Goal: Use online tool/utility: Utilize a website feature to perform a specific function

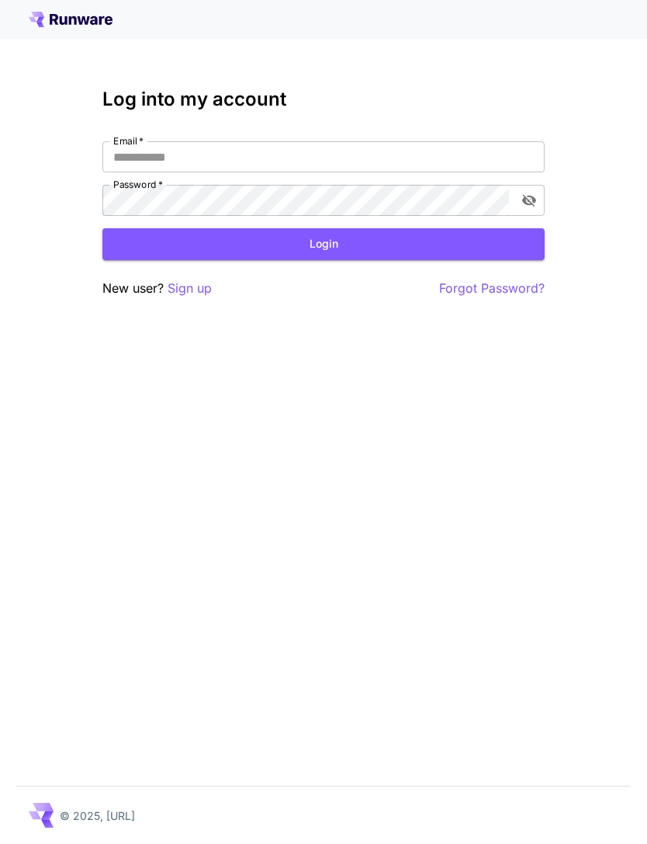
click at [352, 158] on input "Email   *" at bounding box center [323, 156] width 442 height 31
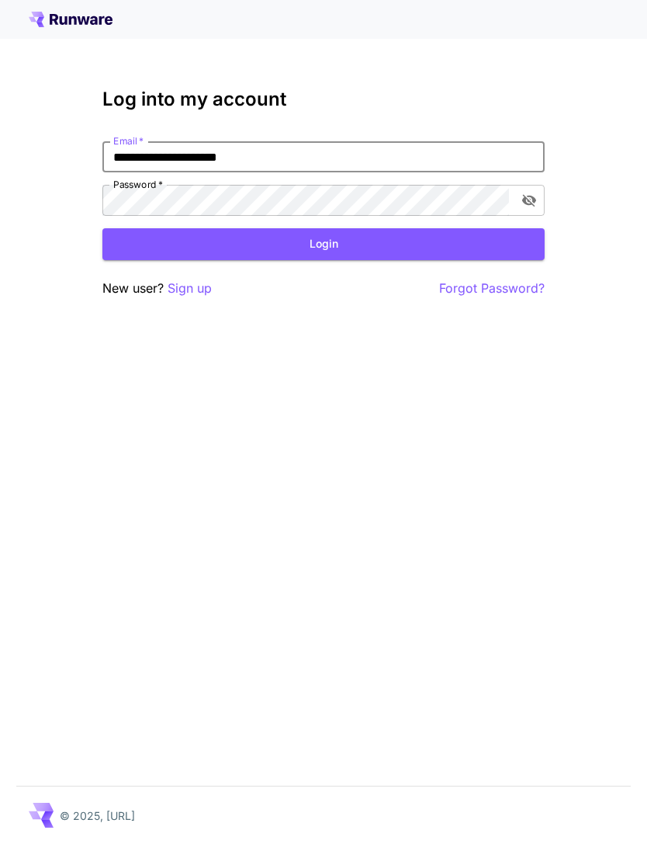
type input "**********"
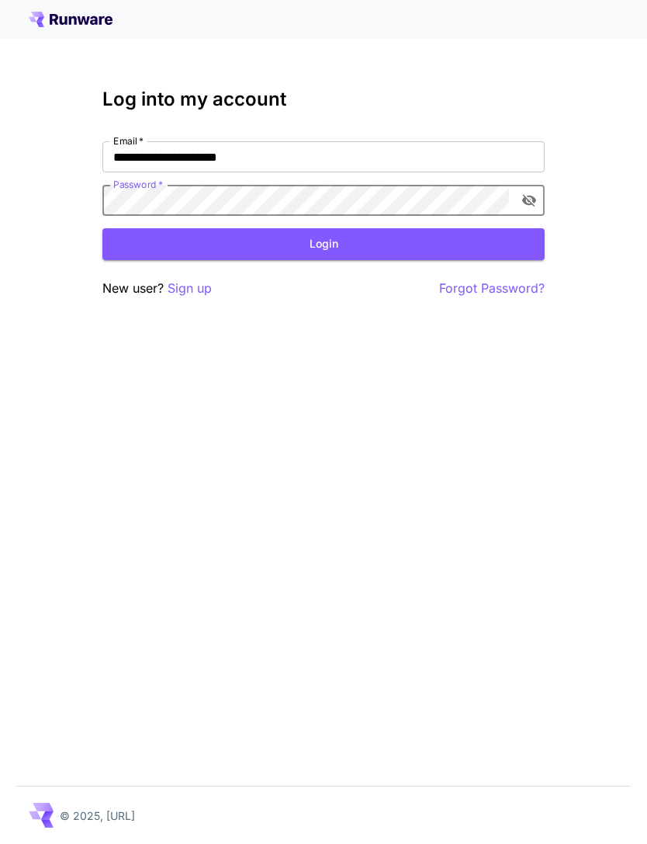
click at [359, 247] on button "Login" at bounding box center [323, 244] width 442 height 32
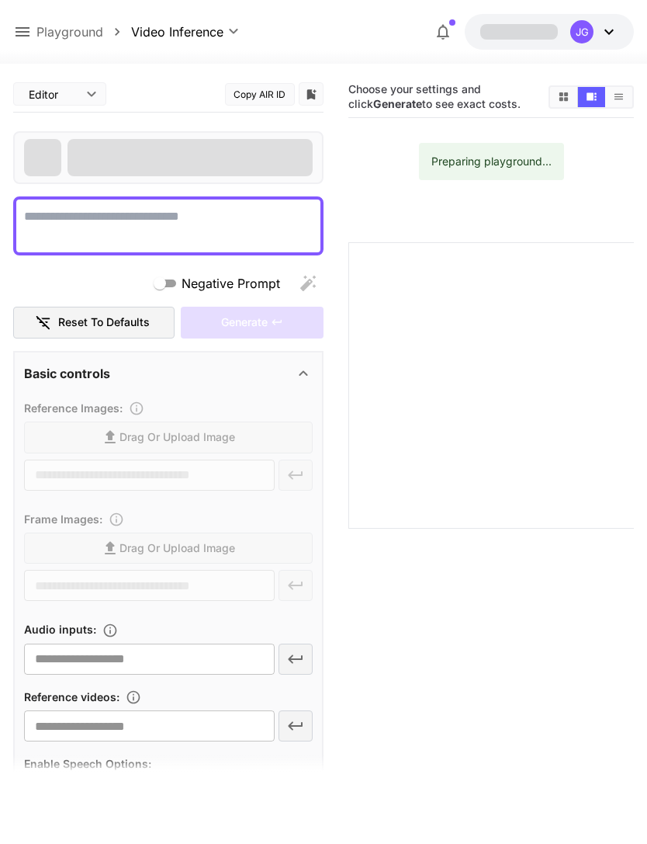
type textarea "**********"
type input "**********"
type input "***"
type input "*"
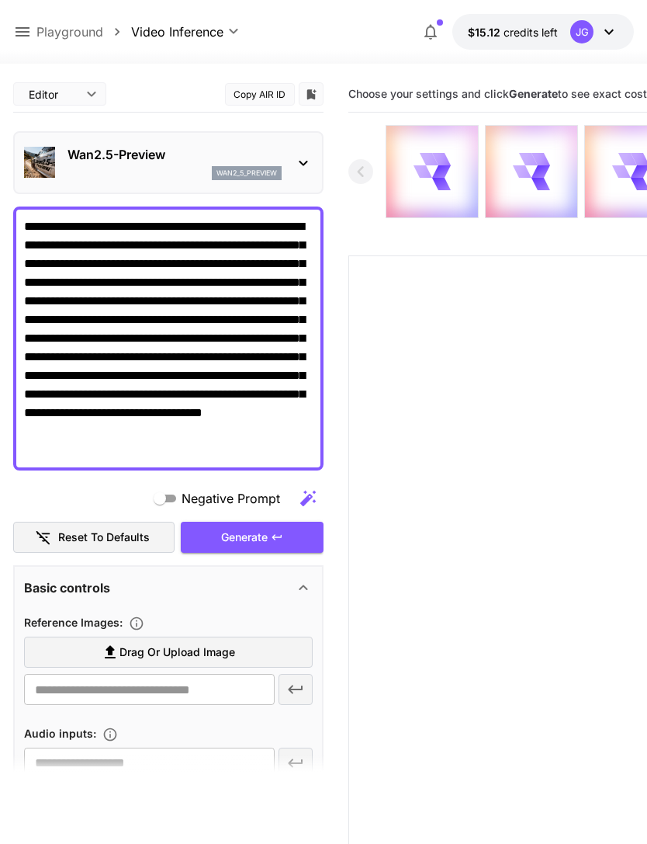
click at [25, 34] on icon at bounding box center [22, 32] width 19 height 19
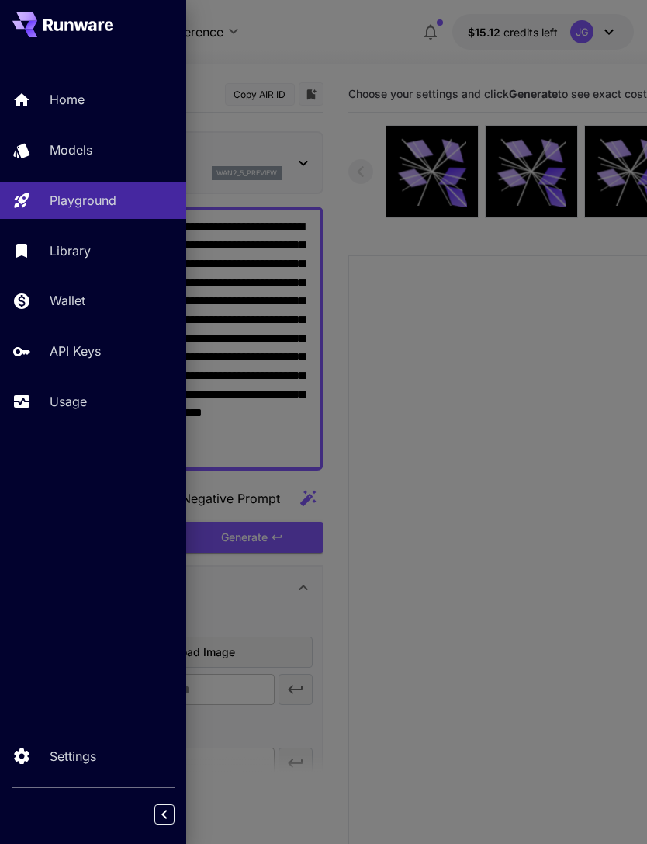
click at [74, 410] on p "Usage" at bounding box center [68, 401] width 37 height 19
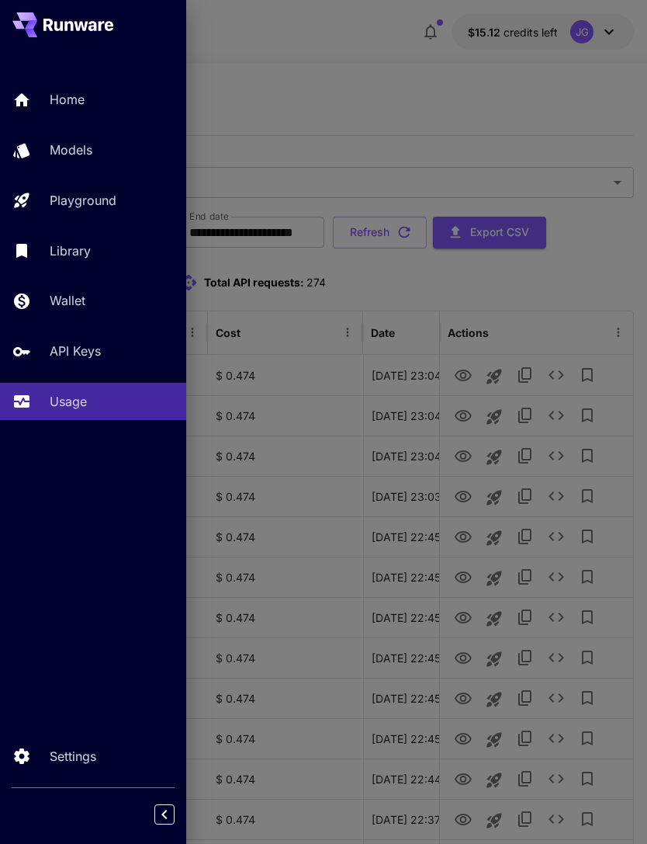
click at [548, 102] on div at bounding box center [323, 422] width 647 height 844
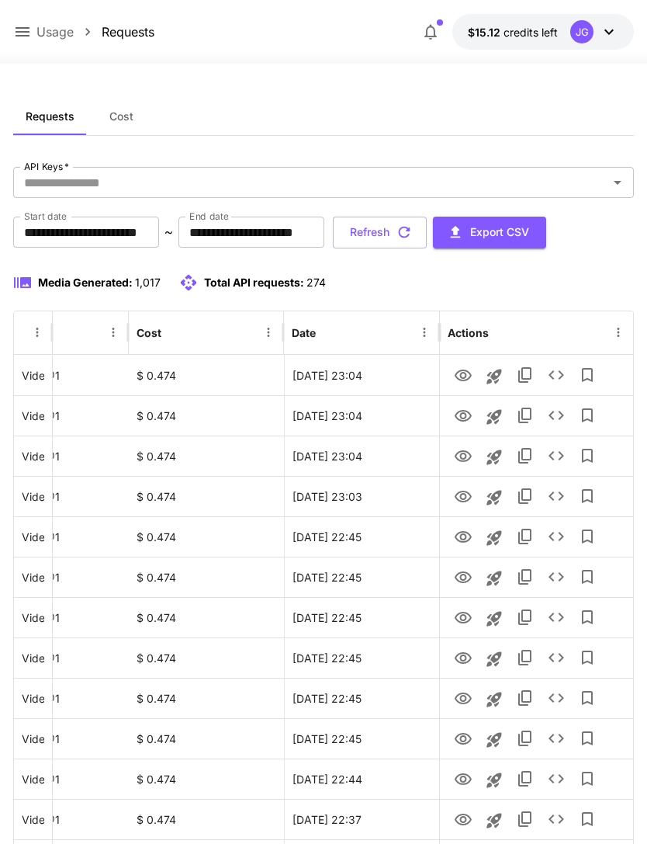
scroll to position [0, 79]
click at [459, 376] on icon "View" at bounding box center [463, 375] width 19 height 19
click at [464, 417] on icon "View" at bounding box center [463, 416] width 17 height 12
click at [459, 459] on icon "View" at bounding box center [463, 456] width 17 height 12
click at [469, 497] on icon "View" at bounding box center [463, 496] width 17 height 12
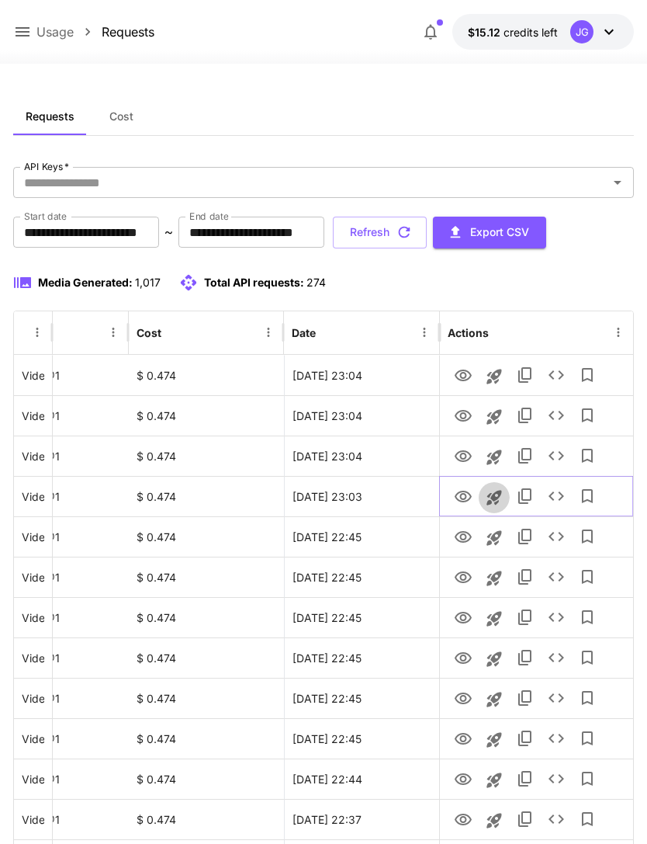
click at [494, 494] on icon "Launch in playground" at bounding box center [494, 497] width 15 height 15
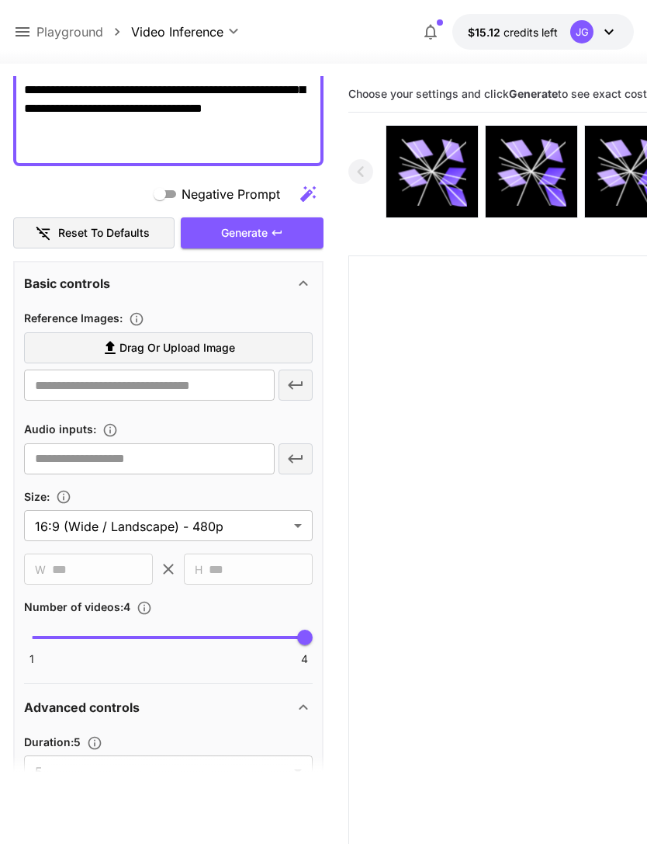
scroll to position [302, 0]
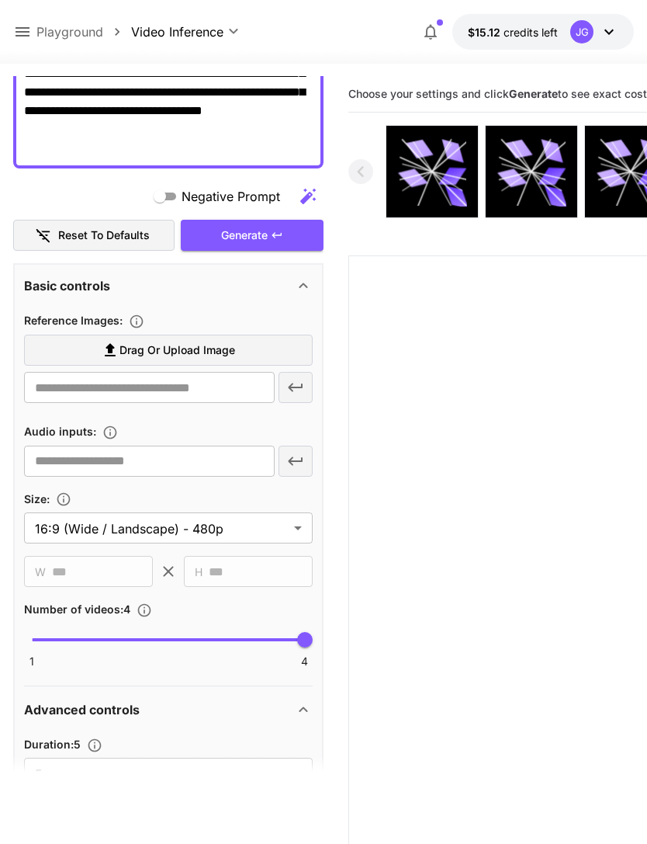
click at [251, 346] on label "Drag or upload image" at bounding box center [168, 350] width 289 height 32
click at [0, 0] on input "Drag or upload image" at bounding box center [0, 0] width 0 height 0
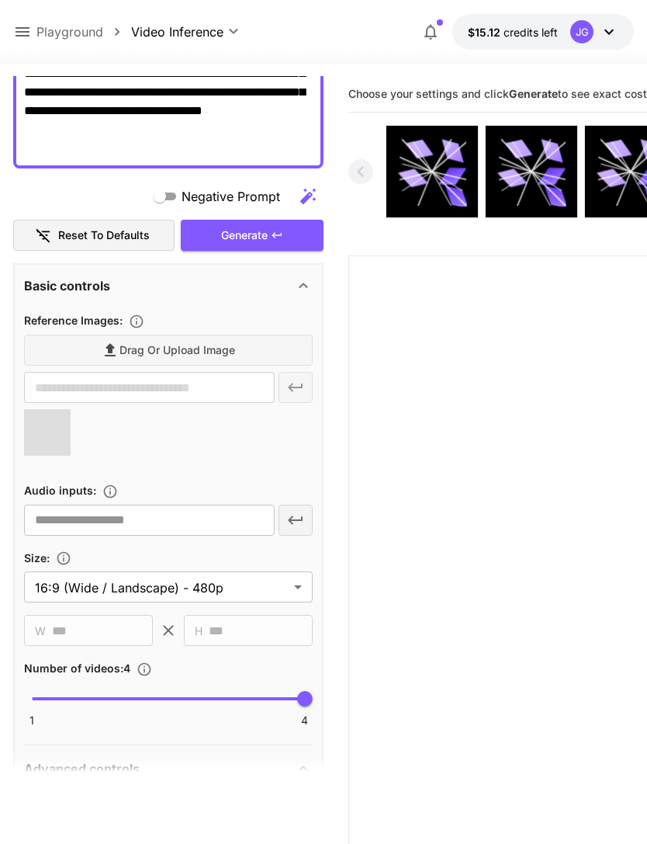
type input "**********"
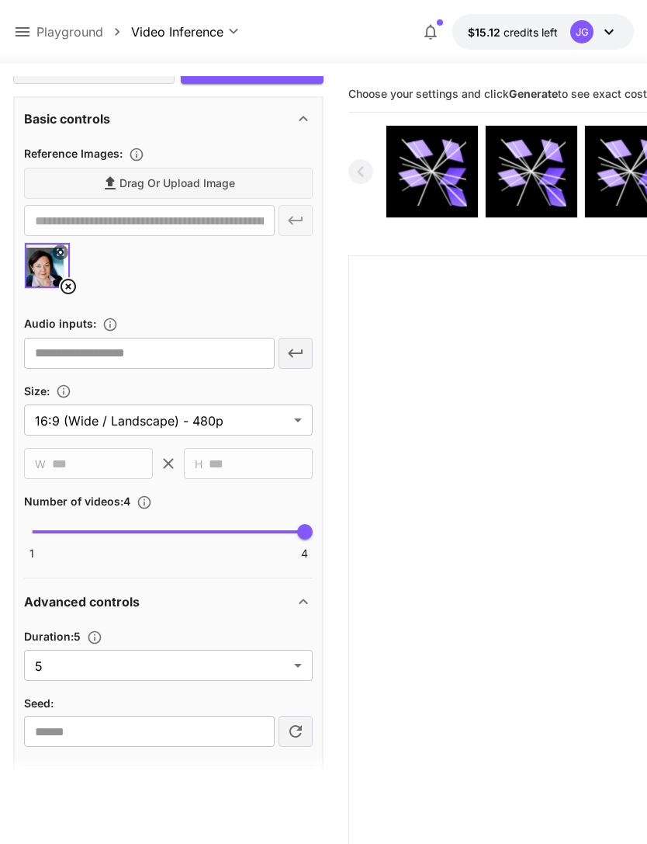
scroll to position [476, 0]
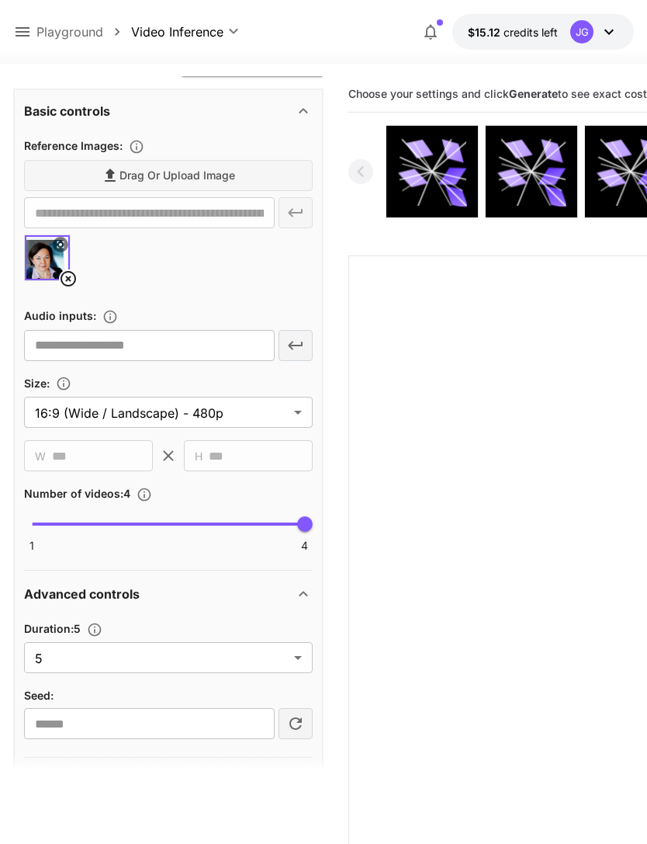
click at [303, 661] on body "**********" at bounding box center [323, 483] width 647 height 966
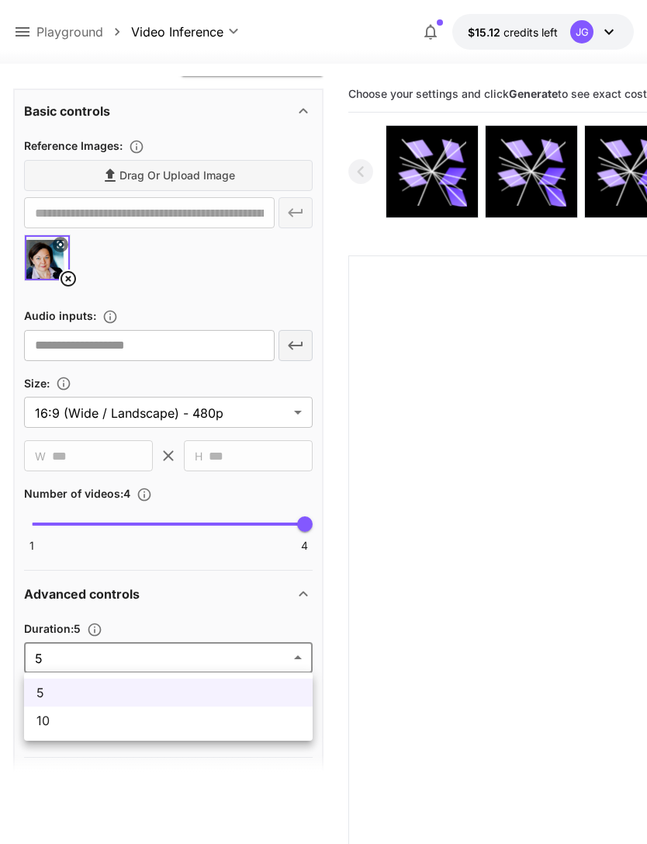
click at [192, 726] on span "10" at bounding box center [168, 720] width 264 height 19
type input "**"
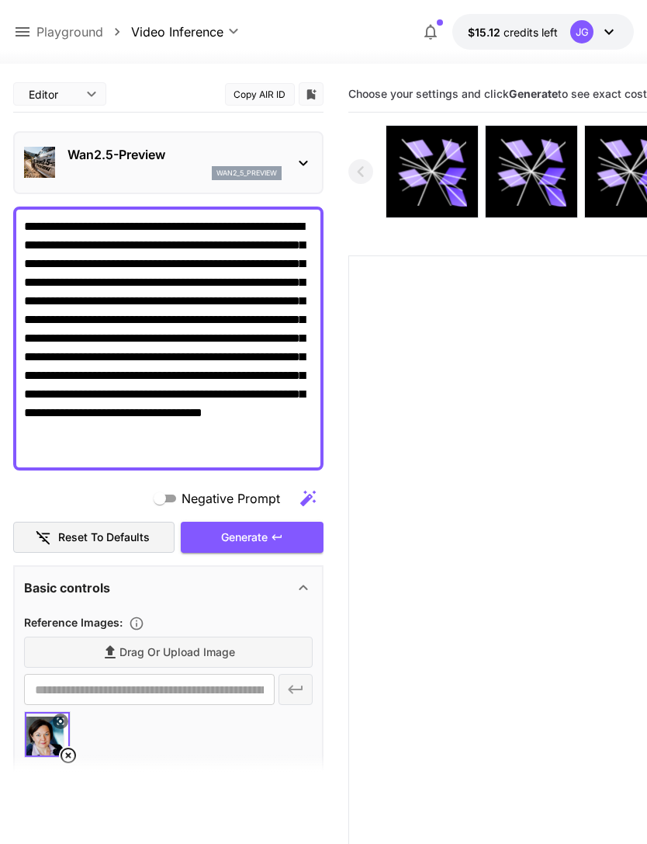
scroll to position [0, 0]
click at [265, 536] on div "Generate" at bounding box center [252, 538] width 143 height 32
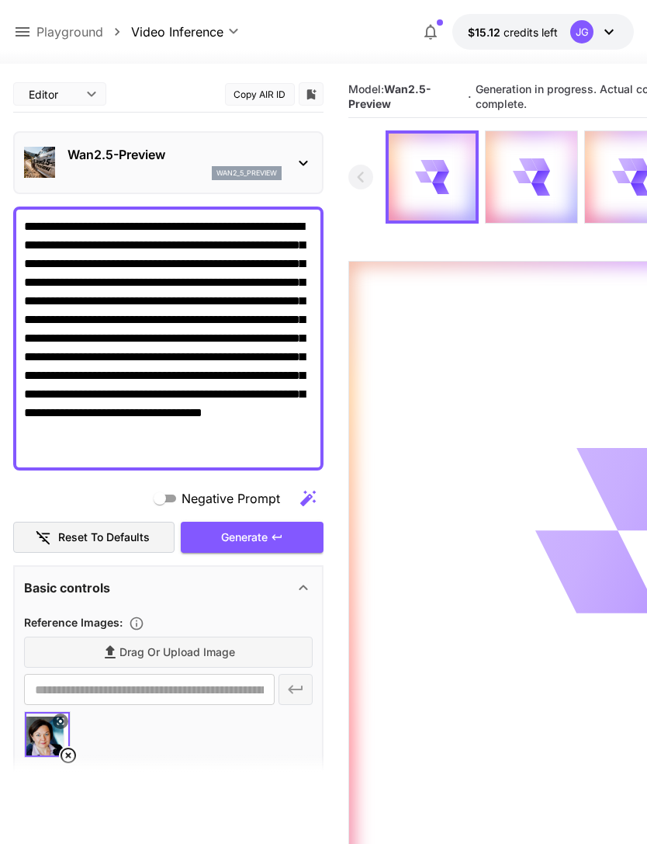
click at [25, 36] on icon at bounding box center [23, 31] width 14 height 9
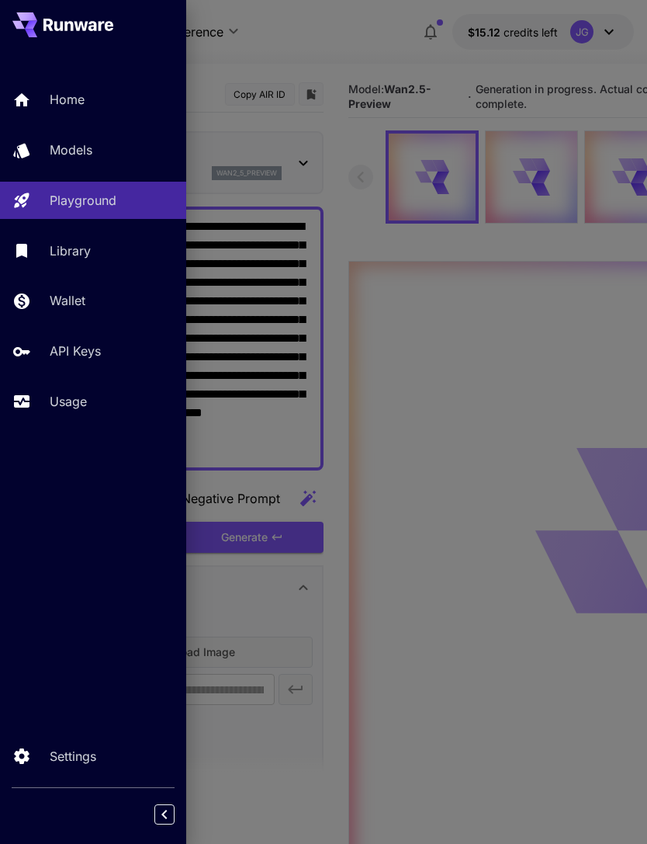
click at [81, 411] on link "Usage" at bounding box center [93, 402] width 186 height 38
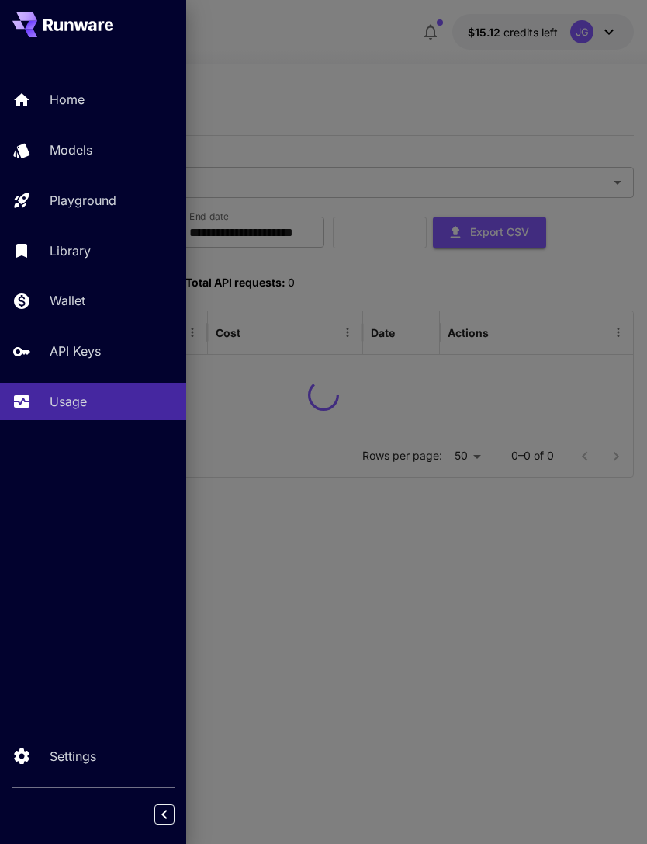
click at [417, 116] on div at bounding box center [323, 422] width 647 height 844
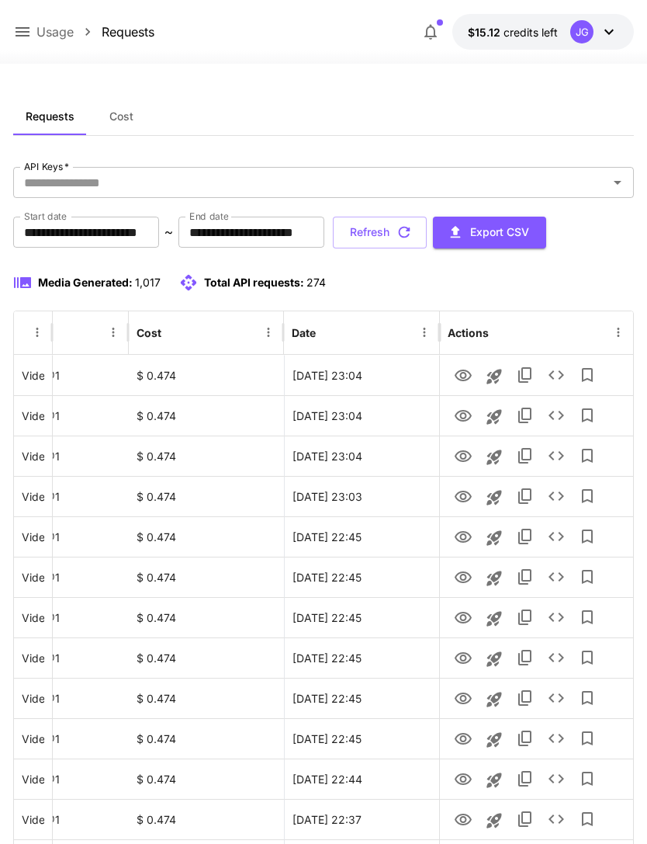
scroll to position [0, 79]
click at [465, 539] on icon "View" at bounding box center [463, 537] width 17 height 12
click at [456, 577] on icon "View" at bounding box center [463, 577] width 17 height 12
click at [460, 622] on icon "View" at bounding box center [463, 618] width 17 height 12
click at [459, 659] on icon "View" at bounding box center [463, 658] width 19 height 19
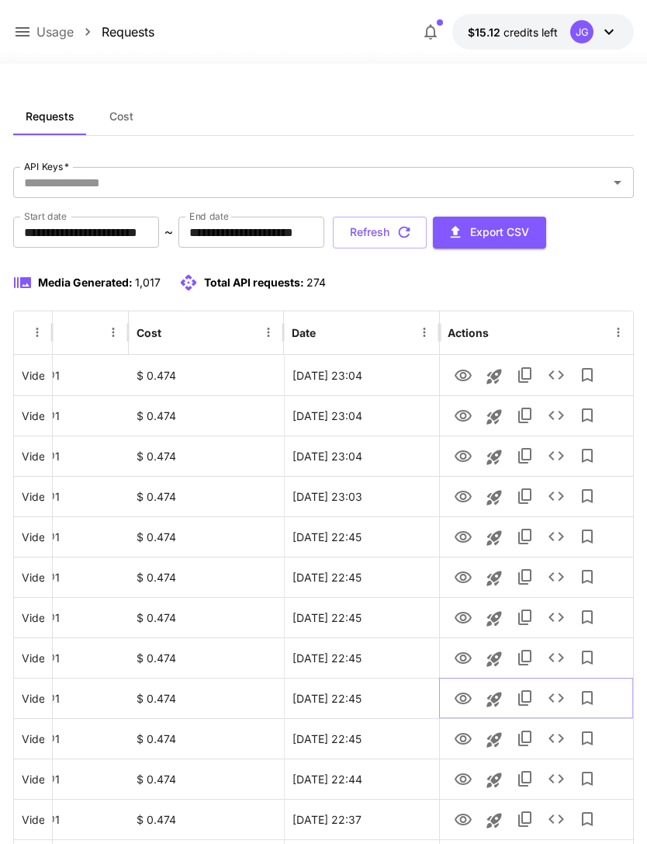
click at [461, 699] on icon "View" at bounding box center [463, 698] width 17 height 12
click at [465, 744] on icon "View" at bounding box center [463, 738] width 19 height 19
click at [464, 785] on icon "View" at bounding box center [463, 779] width 19 height 19
click at [463, 373] on icon "View" at bounding box center [463, 375] width 19 height 19
click at [465, 421] on icon "View" at bounding box center [463, 416] width 19 height 19
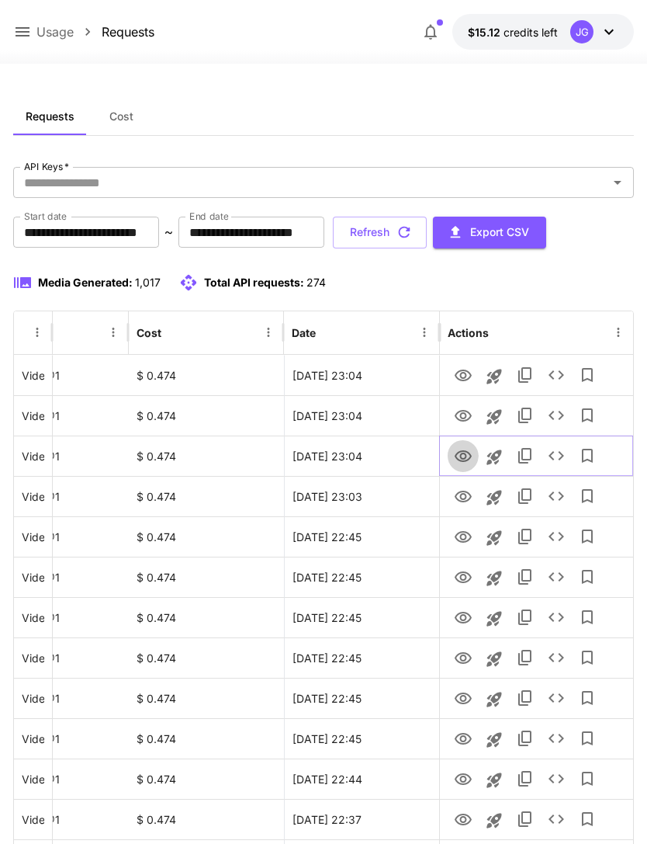
click at [465, 459] on icon "View" at bounding box center [463, 456] width 17 height 12
click at [464, 497] on icon "View" at bounding box center [463, 496] width 19 height 19
click at [460, 540] on icon "View" at bounding box center [463, 537] width 17 height 12
click at [467, 413] on icon "View" at bounding box center [463, 416] width 19 height 19
click at [464, 376] on icon "View" at bounding box center [463, 375] width 19 height 19
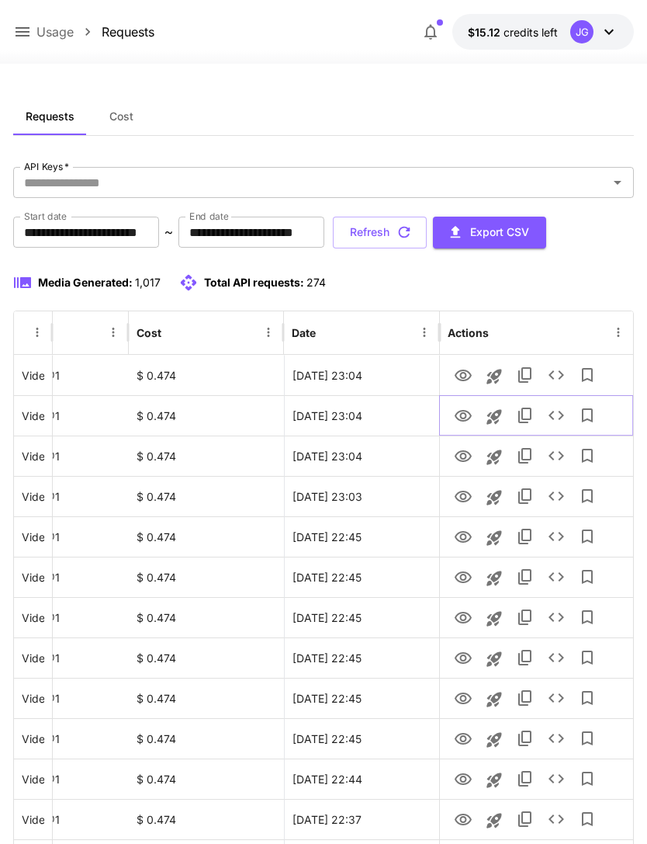
click at [466, 416] on icon "View" at bounding box center [463, 416] width 19 height 19
click at [464, 456] on icon "View" at bounding box center [463, 456] width 19 height 19
click at [465, 418] on icon "View" at bounding box center [463, 416] width 17 height 12
click at [463, 499] on icon "View" at bounding box center [463, 496] width 17 height 12
click at [427, 230] on button "Refresh" at bounding box center [380, 233] width 94 height 32
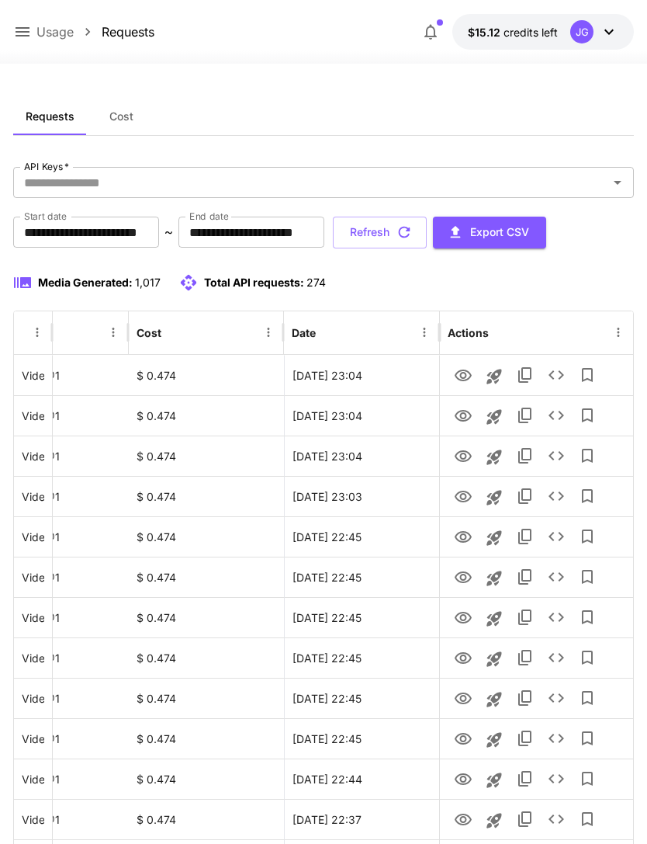
click at [427, 232] on button "Refresh" at bounding box center [380, 233] width 94 height 32
click at [427, 229] on button "Refresh" at bounding box center [380, 233] width 94 height 32
click at [413, 228] on icon "button" at bounding box center [404, 232] width 17 height 17
click at [427, 241] on button "Refresh" at bounding box center [380, 233] width 94 height 32
click at [427, 225] on button "Refresh" at bounding box center [380, 233] width 94 height 32
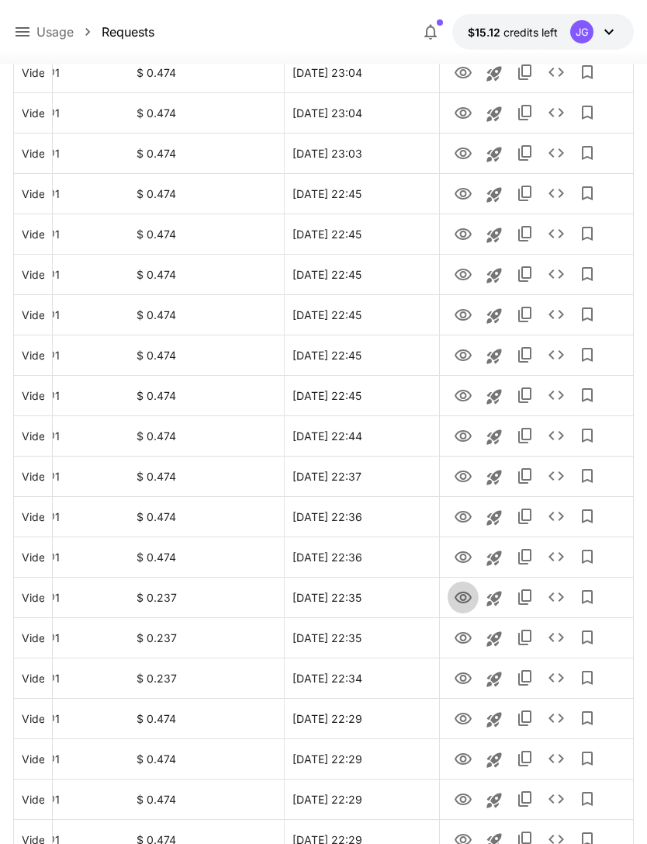
scroll to position [343, 0]
click at [465, 598] on icon "View" at bounding box center [463, 597] width 17 height 12
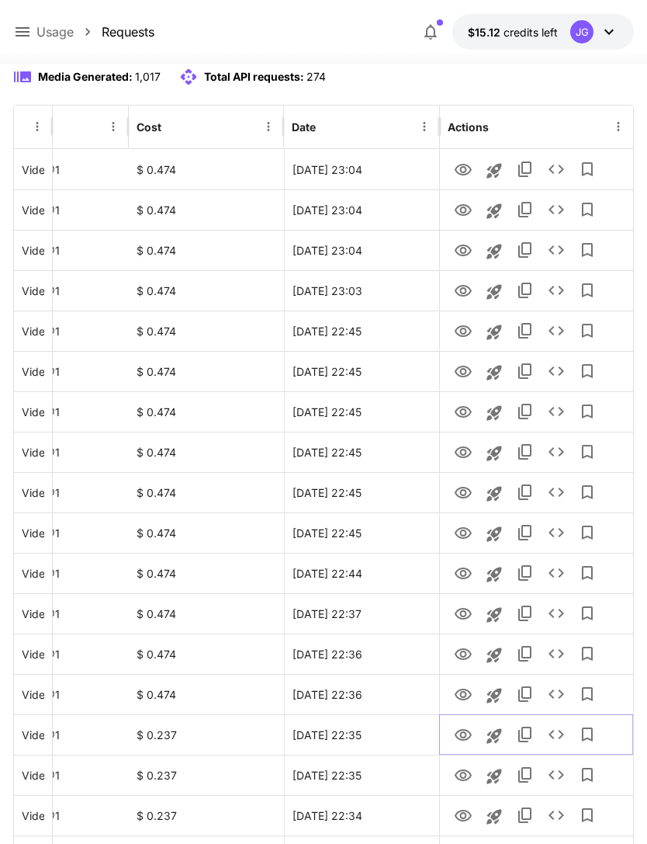
scroll to position [0, 0]
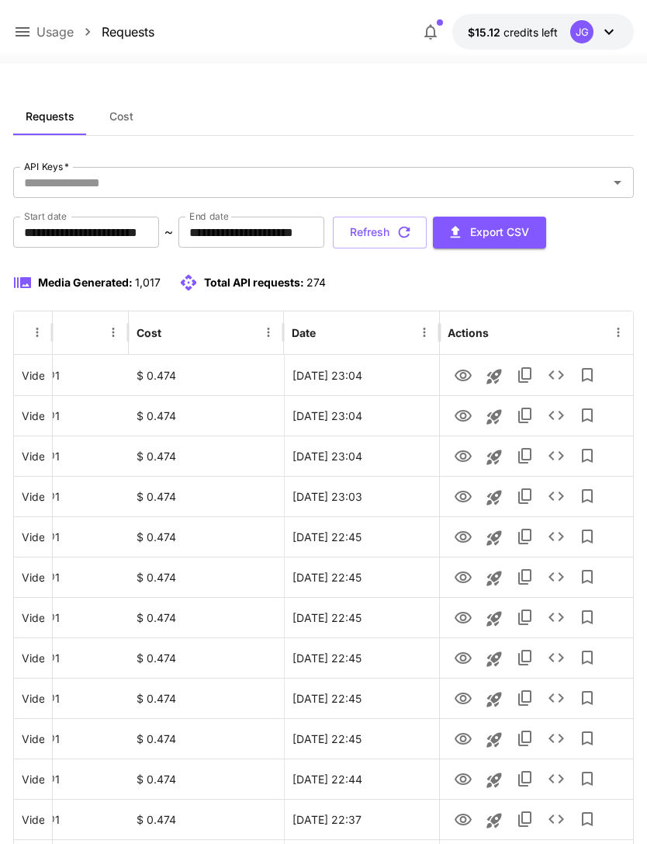
click at [427, 237] on button "Refresh" at bounding box center [380, 233] width 94 height 32
click at [427, 241] on button "Refresh" at bounding box center [380, 233] width 94 height 32
click at [466, 743] on icon "View" at bounding box center [463, 739] width 17 height 12
click at [463, 778] on icon "View" at bounding box center [463, 779] width 19 height 19
click at [459, 367] on icon "View" at bounding box center [463, 375] width 19 height 19
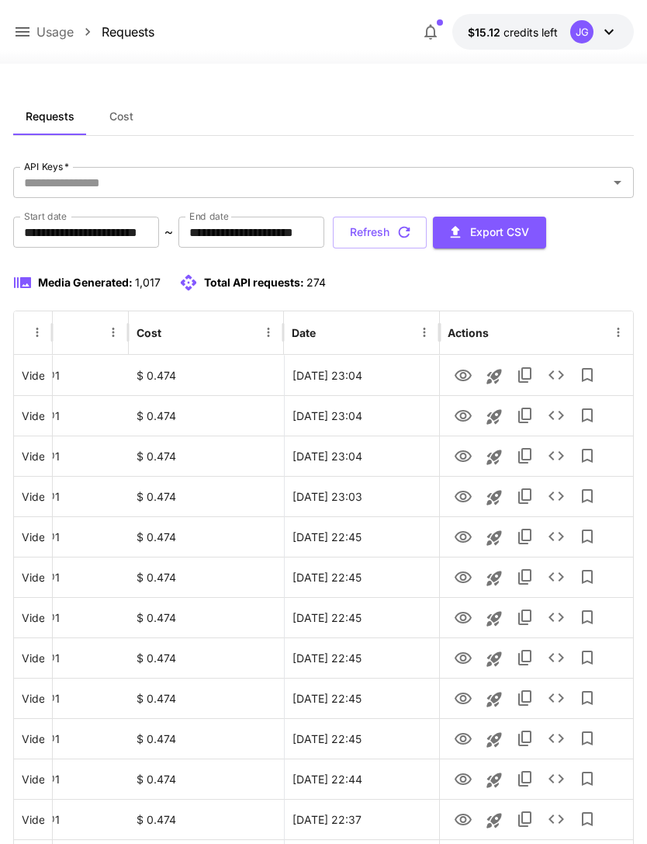
click at [413, 235] on icon "button" at bounding box center [404, 232] width 17 height 17
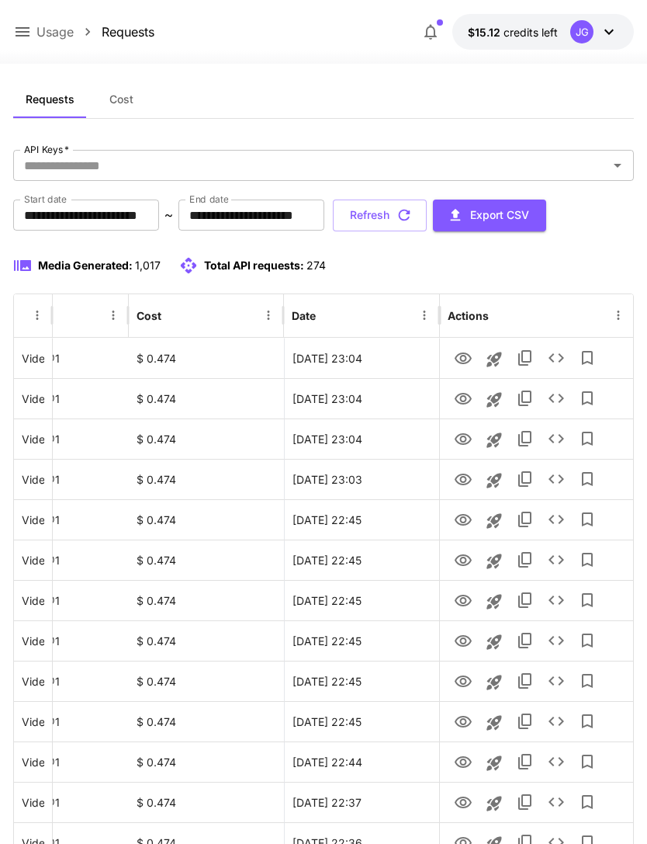
scroll to position [17, 0]
click at [470, 806] on icon "View" at bounding box center [463, 802] width 19 height 19
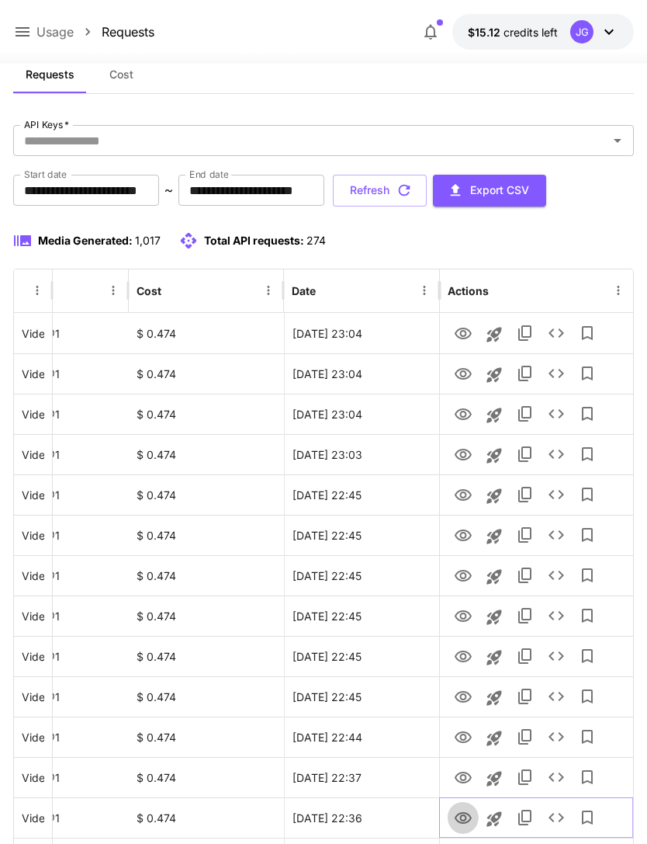
click at [463, 823] on icon "View" at bounding box center [463, 818] width 19 height 19
click at [427, 189] on button "Refresh" at bounding box center [380, 191] width 94 height 32
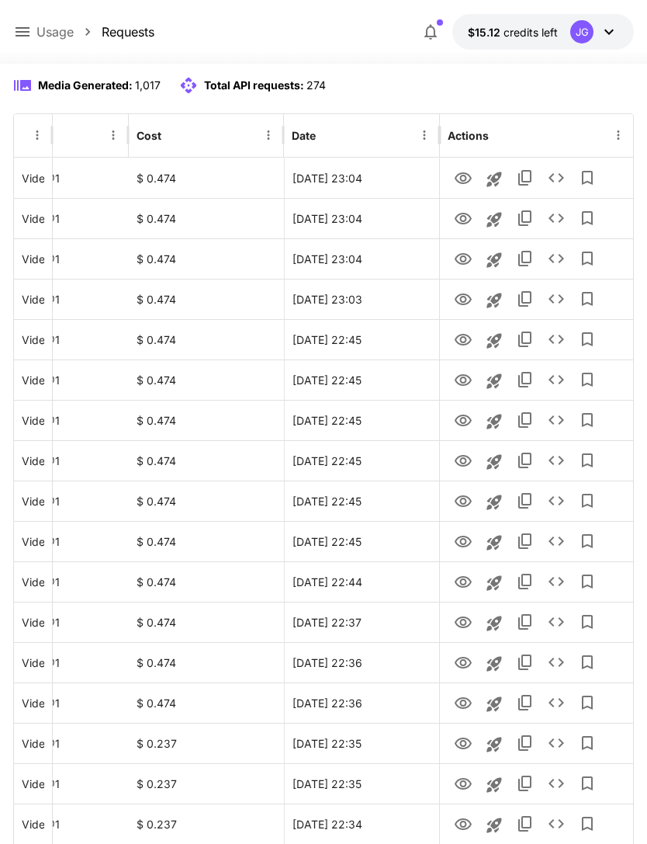
scroll to position [197, 0]
click at [465, 743] on icon "View" at bounding box center [463, 743] width 17 height 12
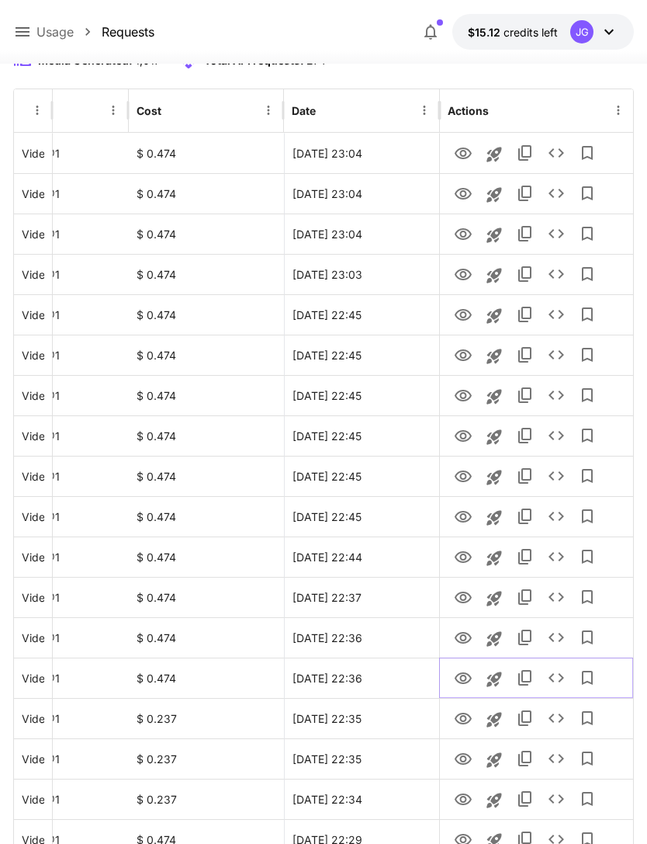
click at [465, 677] on icon "View" at bounding box center [463, 678] width 17 height 12
click at [468, 641] on icon "View" at bounding box center [463, 638] width 17 height 12
click at [450, 599] on button "View" at bounding box center [463, 596] width 31 height 32
click at [459, 599] on icon "View" at bounding box center [463, 597] width 19 height 19
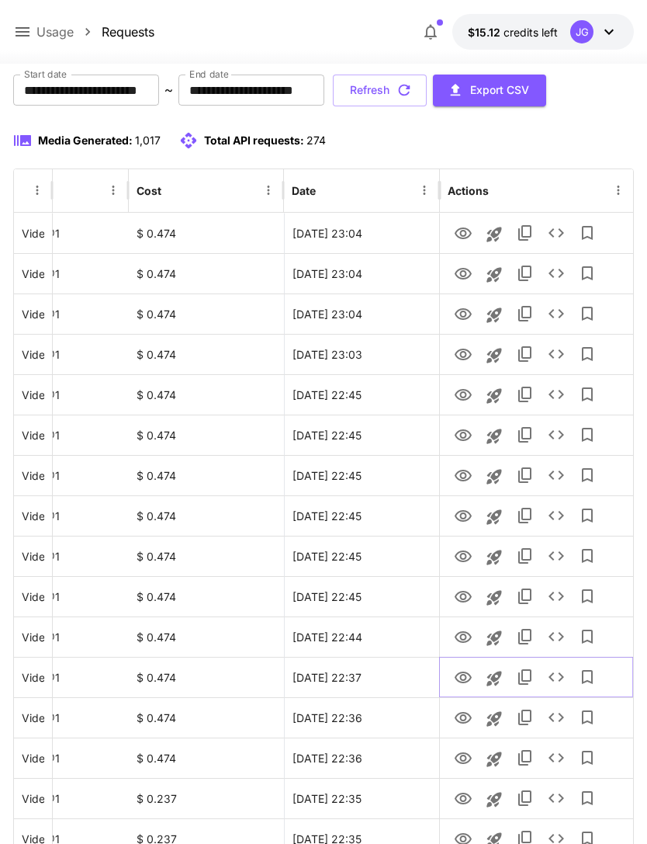
scroll to position [0, 0]
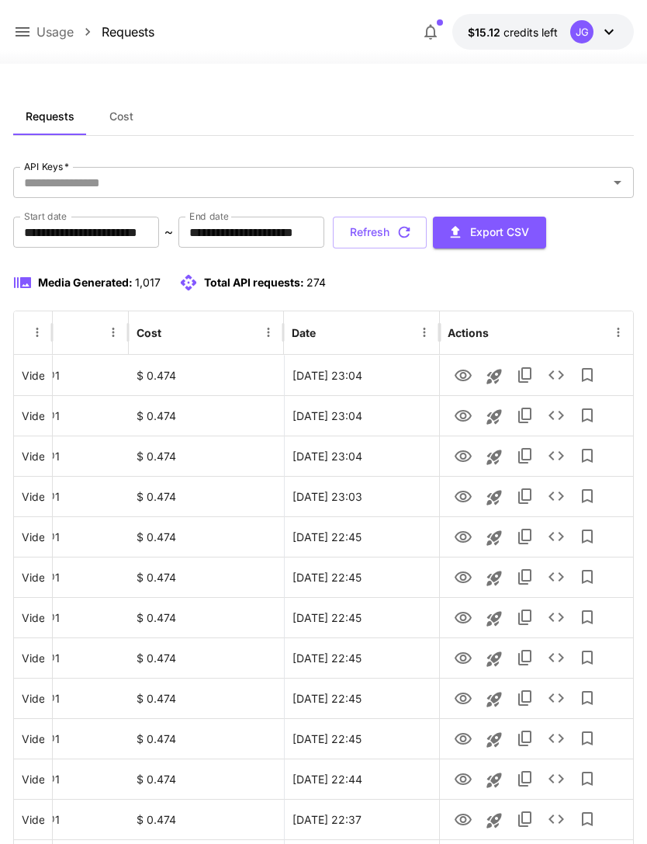
click at [427, 234] on button "Refresh" at bounding box center [380, 233] width 94 height 32
click at [464, 376] on icon "View" at bounding box center [463, 375] width 19 height 19
click at [427, 227] on button "Refresh" at bounding box center [380, 233] width 94 height 32
click at [465, 418] on icon "View" at bounding box center [463, 416] width 19 height 19
click at [413, 237] on icon "button" at bounding box center [404, 232] width 17 height 17
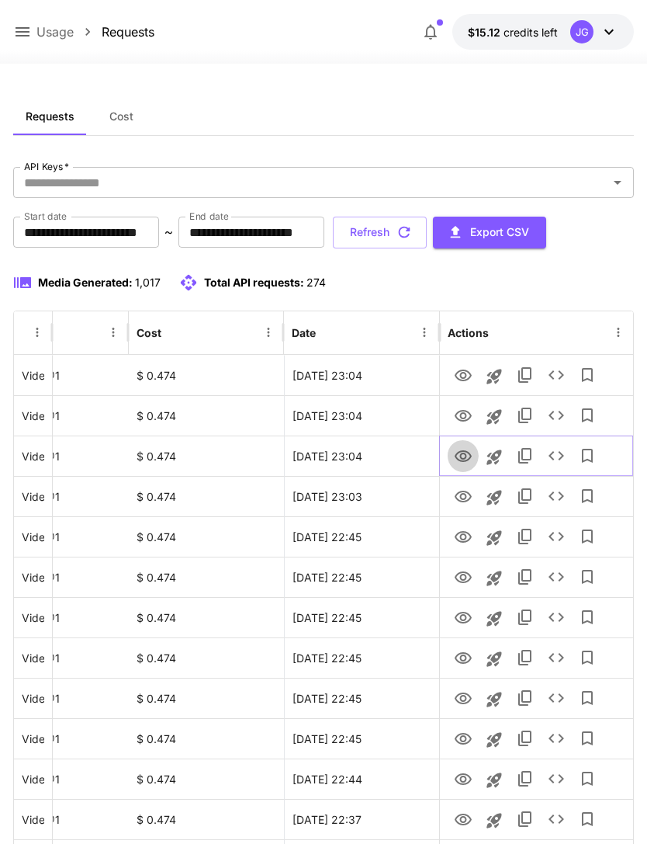
click at [465, 453] on icon "View" at bounding box center [463, 456] width 17 height 12
click at [427, 234] on button "Refresh" at bounding box center [380, 233] width 94 height 32
click at [427, 237] on button "Refresh" at bounding box center [380, 233] width 94 height 32
click at [427, 236] on button "Refresh" at bounding box center [380, 233] width 94 height 32
click at [427, 238] on button "Refresh" at bounding box center [380, 233] width 94 height 32
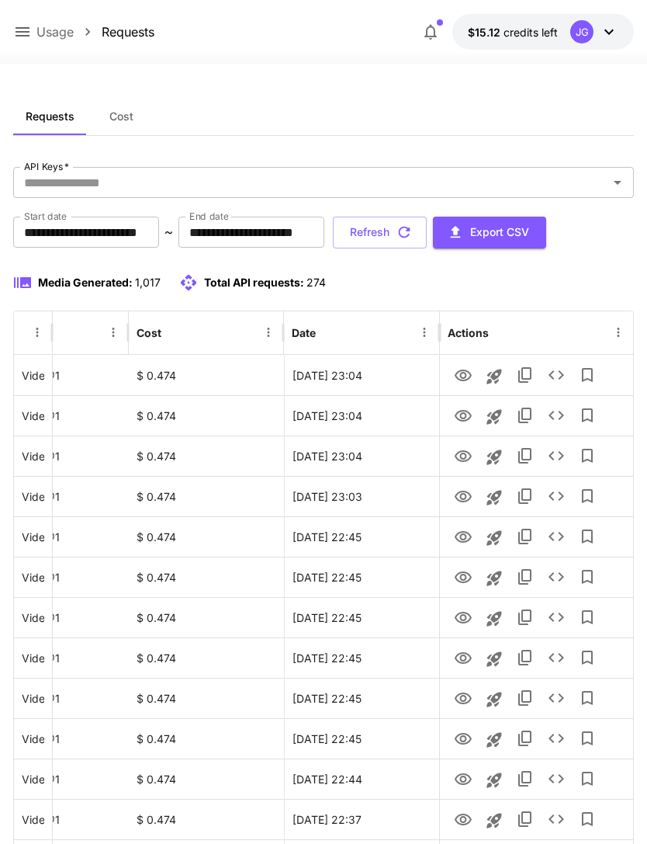
click at [427, 237] on button "Refresh" at bounding box center [380, 233] width 94 height 32
click at [427, 238] on button "Refresh" at bounding box center [380, 233] width 94 height 32
click at [24, 39] on icon at bounding box center [22, 32] width 19 height 19
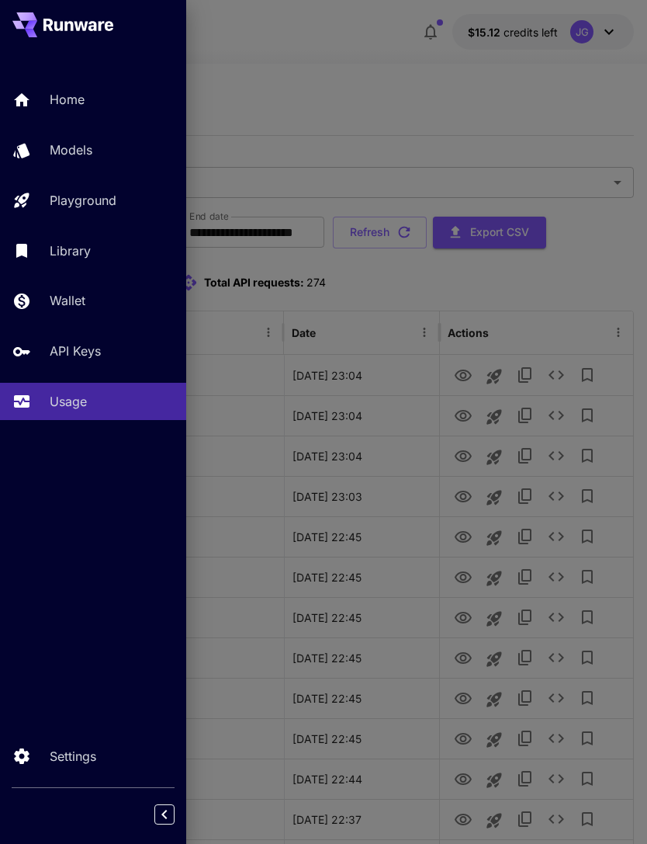
click at [115, 201] on p "Playground" at bounding box center [83, 200] width 67 height 19
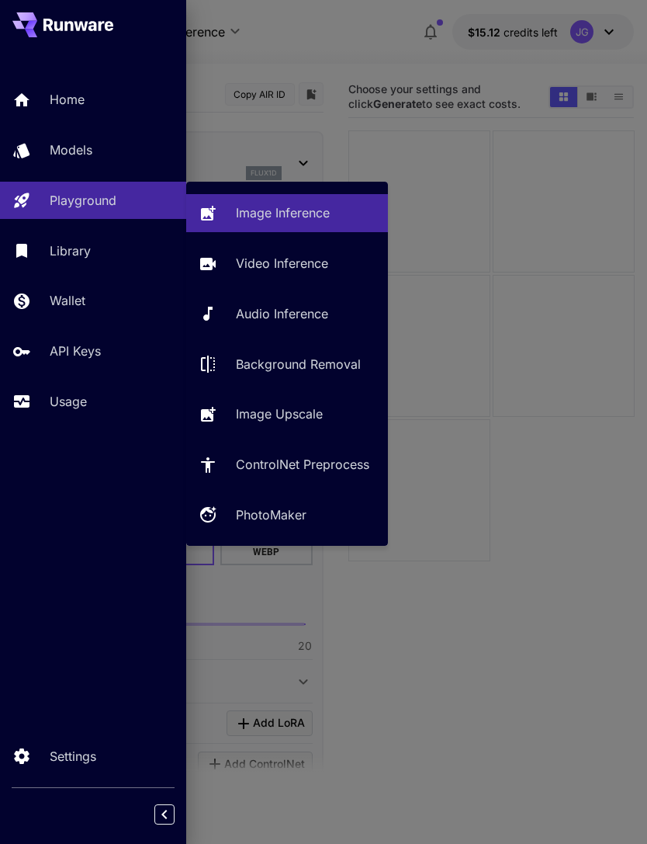
type input "**********"
click at [312, 263] on p "Video Inference" at bounding box center [282, 263] width 92 height 19
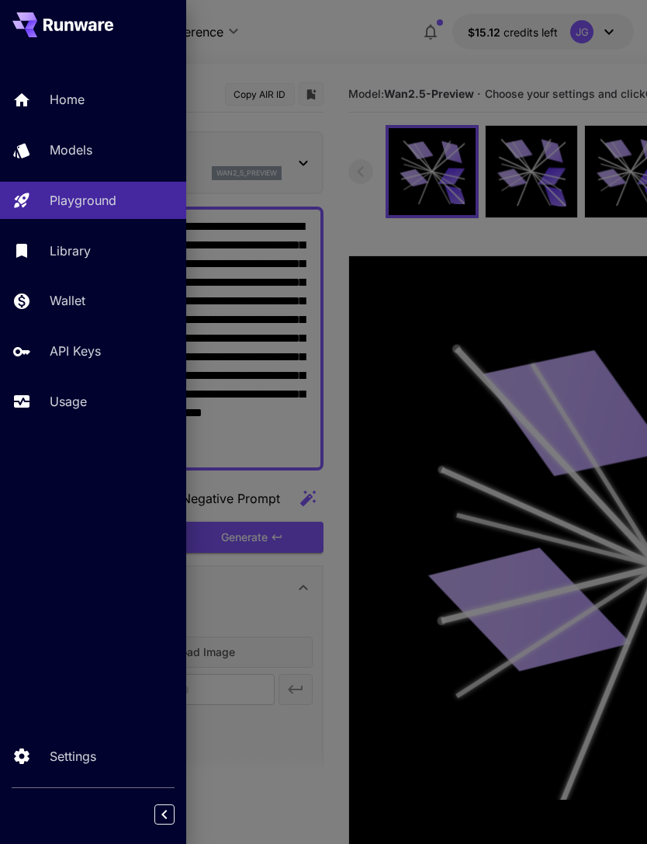
type input "**********"
click at [408, 47] on div at bounding box center [323, 422] width 647 height 844
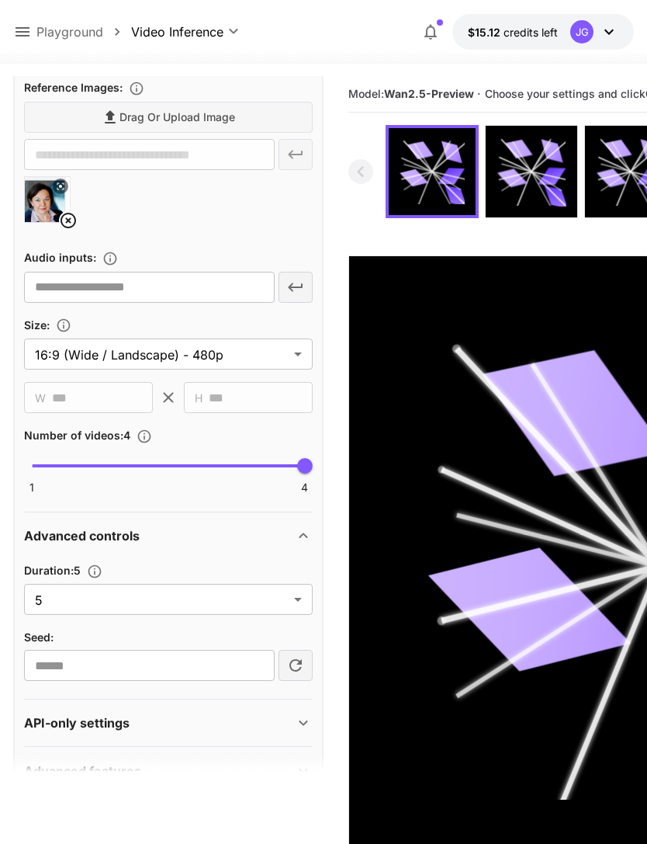
scroll to position [533, 0]
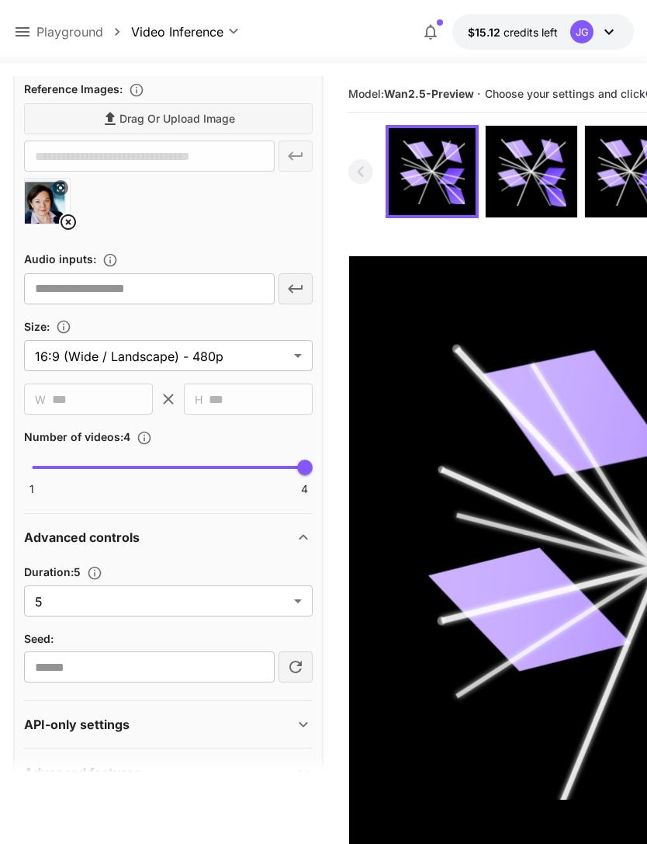
click at [297, 598] on body "**********" at bounding box center [323, 483] width 647 height 966
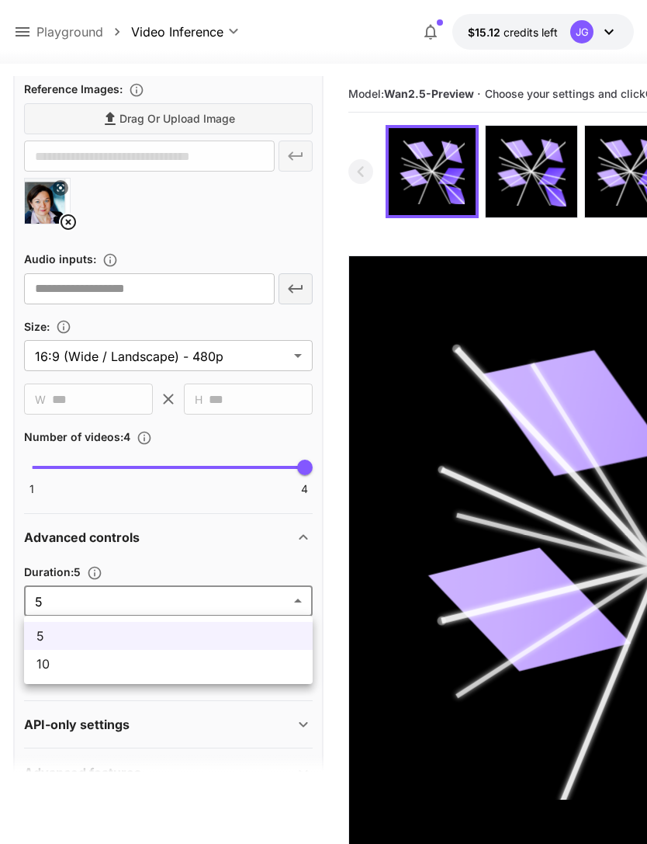
click at [206, 662] on span "10" at bounding box center [168, 663] width 264 height 19
type input "**"
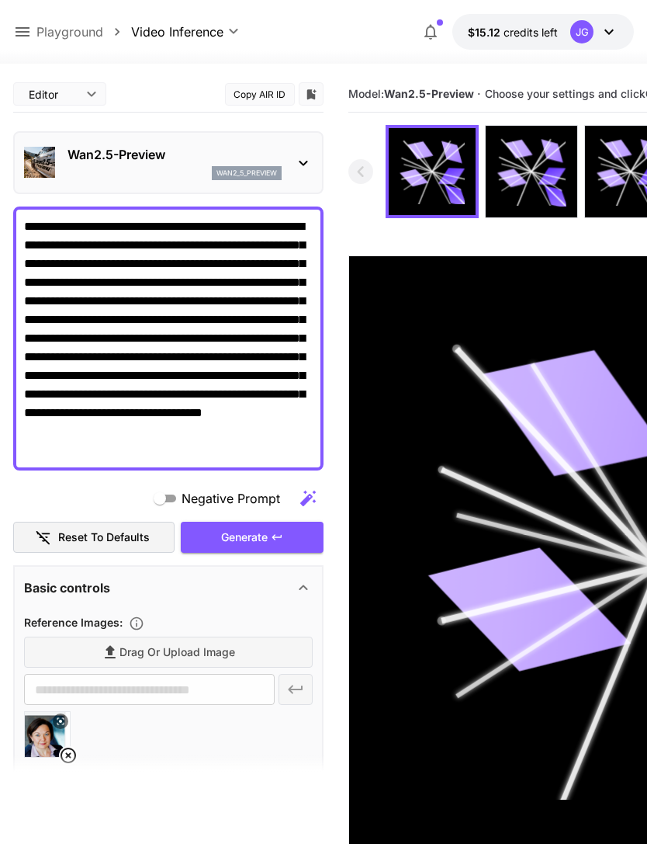
scroll to position [0, 0]
click at [272, 543] on div "Generate" at bounding box center [252, 538] width 143 height 32
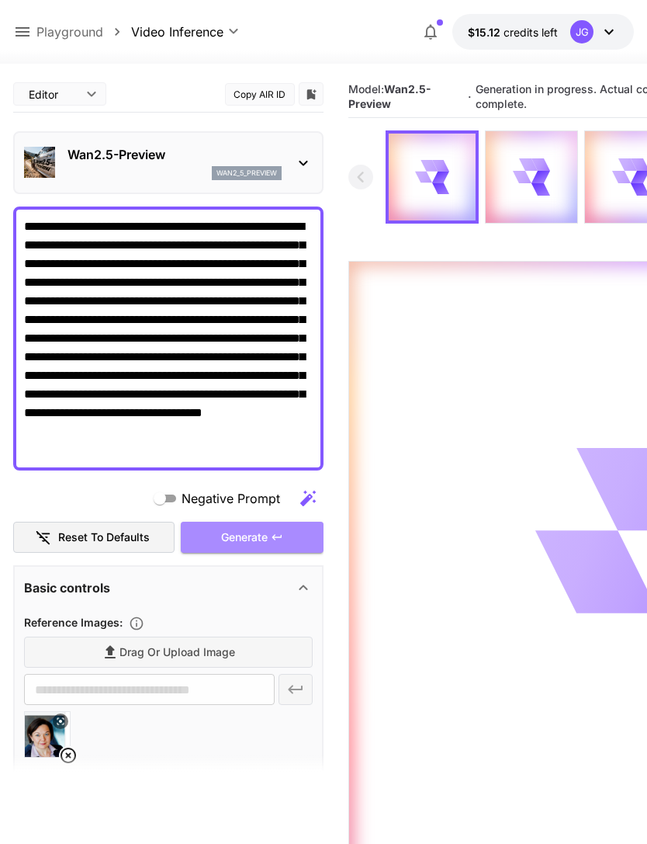
click at [269, 536] on div "Generate" at bounding box center [252, 538] width 143 height 32
click at [30, 39] on icon at bounding box center [22, 32] width 19 height 19
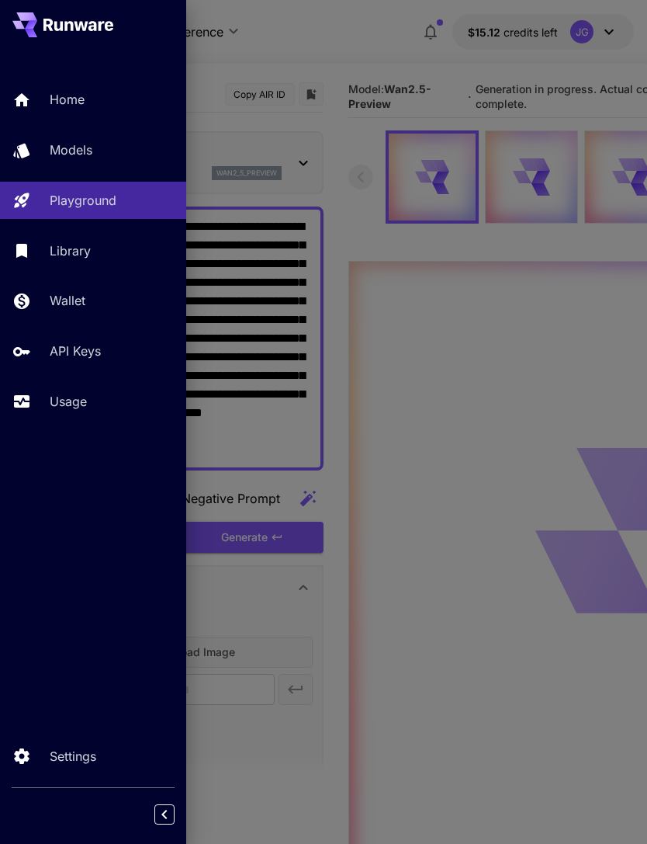
click at [70, 403] on p "Usage" at bounding box center [68, 401] width 37 height 19
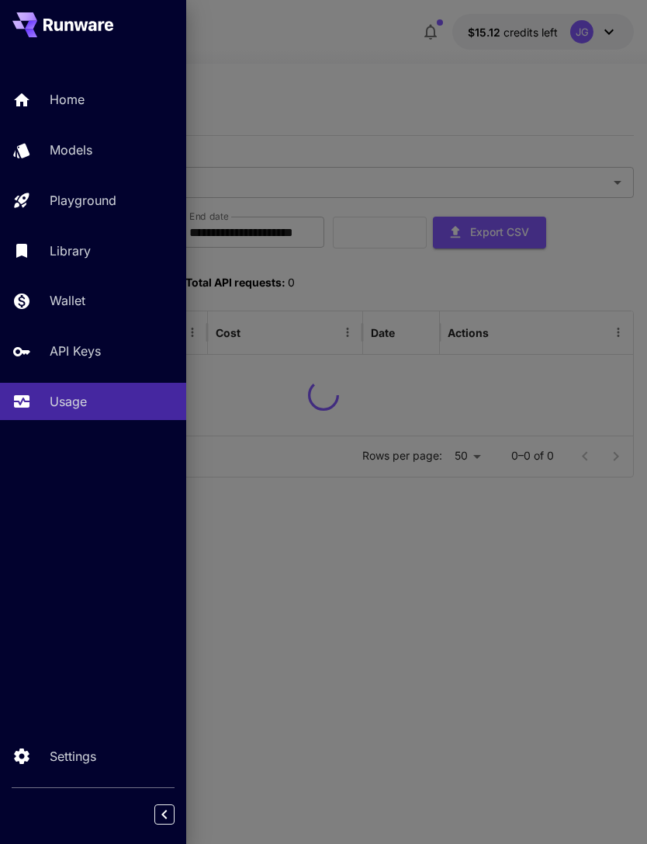
click at [377, 88] on div at bounding box center [323, 422] width 647 height 844
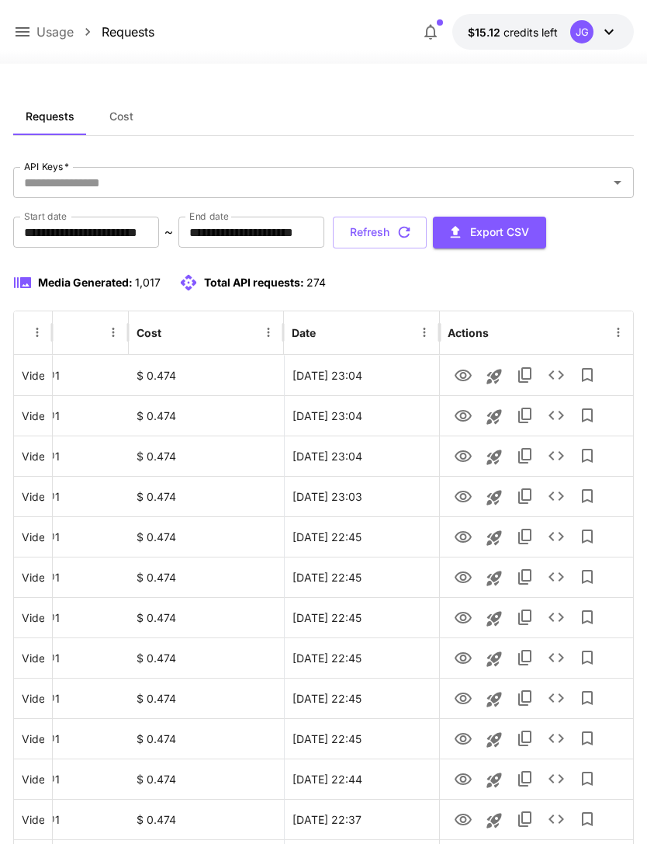
scroll to position [0, 79]
click at [466, 376] on icon "View" at bounding box center [463, 375] width 17 height 12
click at [427, 231] on button "Refresh" at bounding box center [380, 233] width 94 height 32
click at [28, 40] on icon at bounding box center [22, 32] width 19 height 19
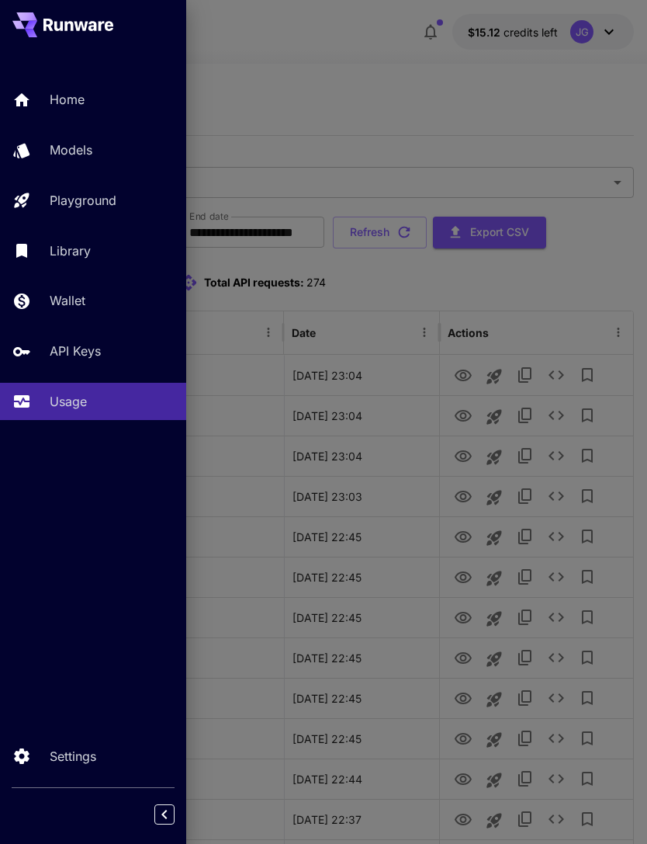
click at [116, 196] on p "Playground" at bounding box center [83, 200] width 67 height 19
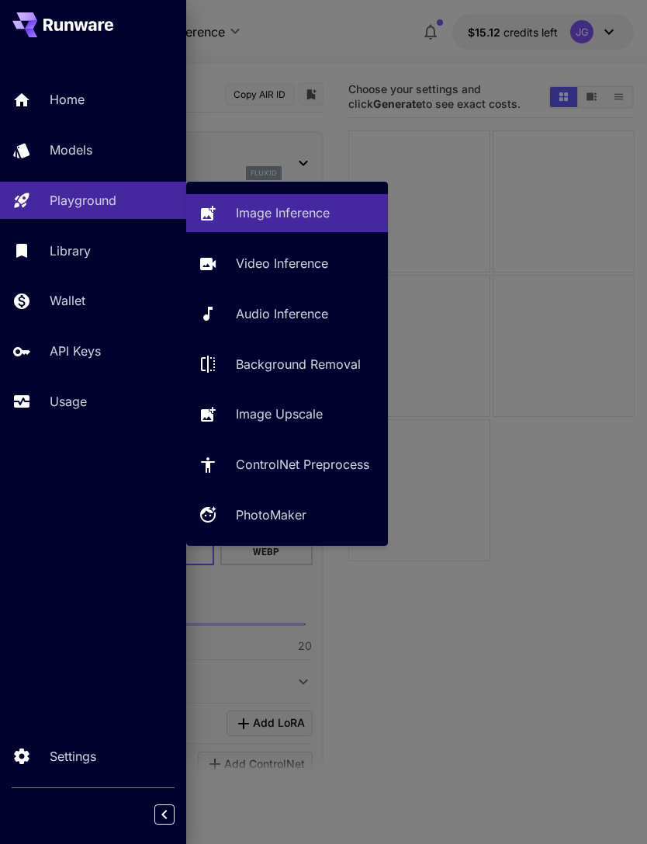
type input "**********"
click at [286, 269] on p "Video Inference" at bounding box center [282, 263] width 92 height 19
type input "**********"
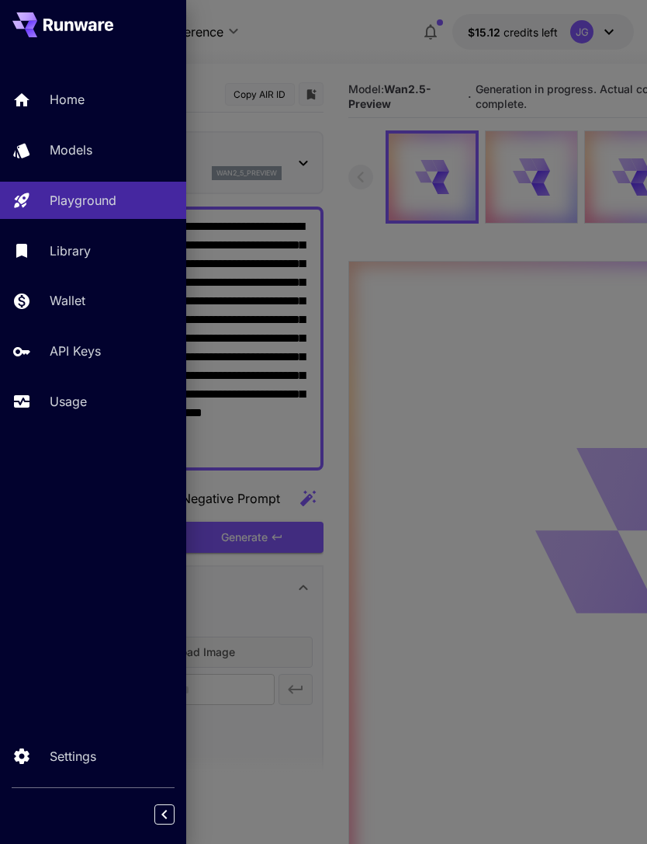
type input "*"
click at [340, 41] on div at bounding box center [323, 422] width 647 height 844
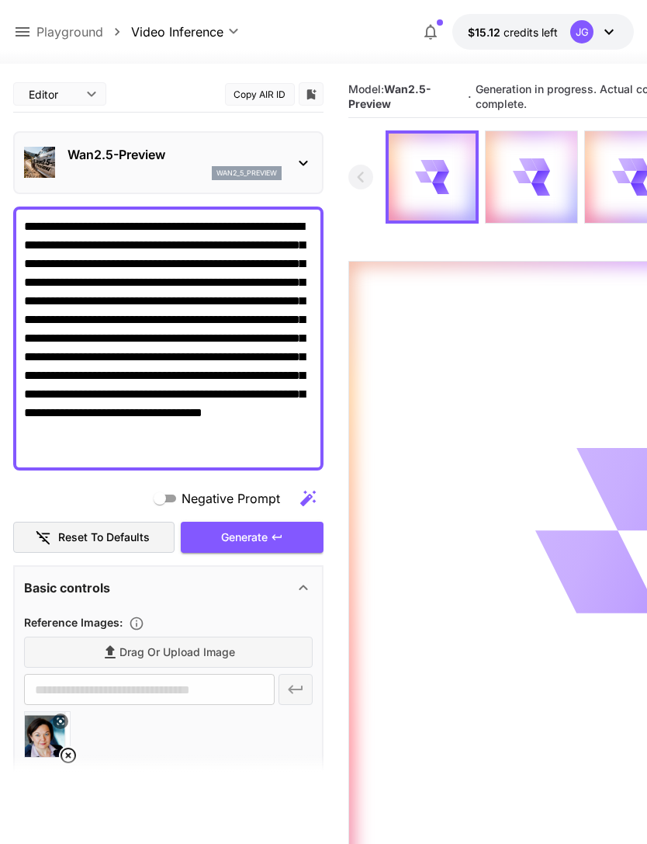
click at [26, 33] on icon at bounding box center [23, 31] width 14 height 9
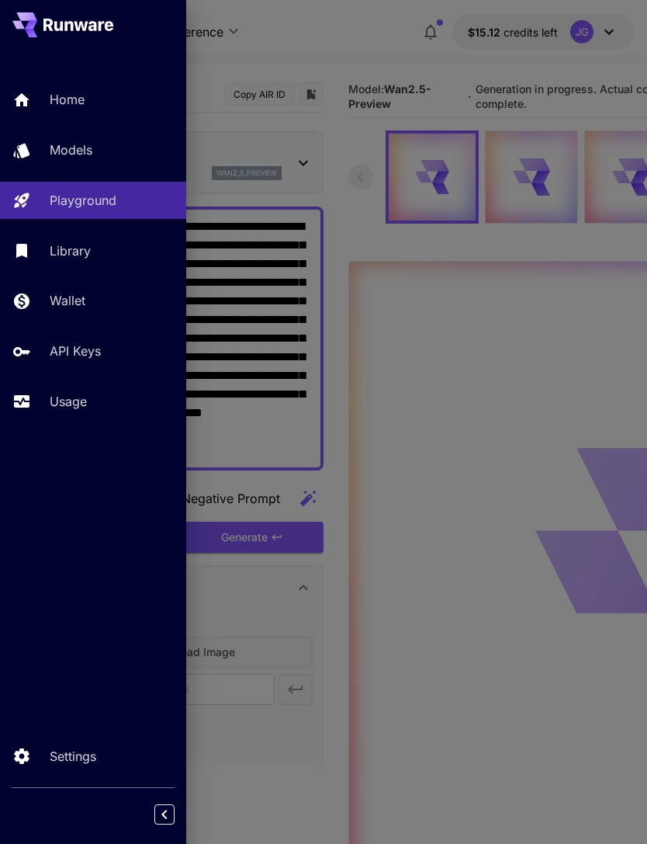
click at [75, 400] on p "Usage" at bounding box center [68, 401] width 37 height 19
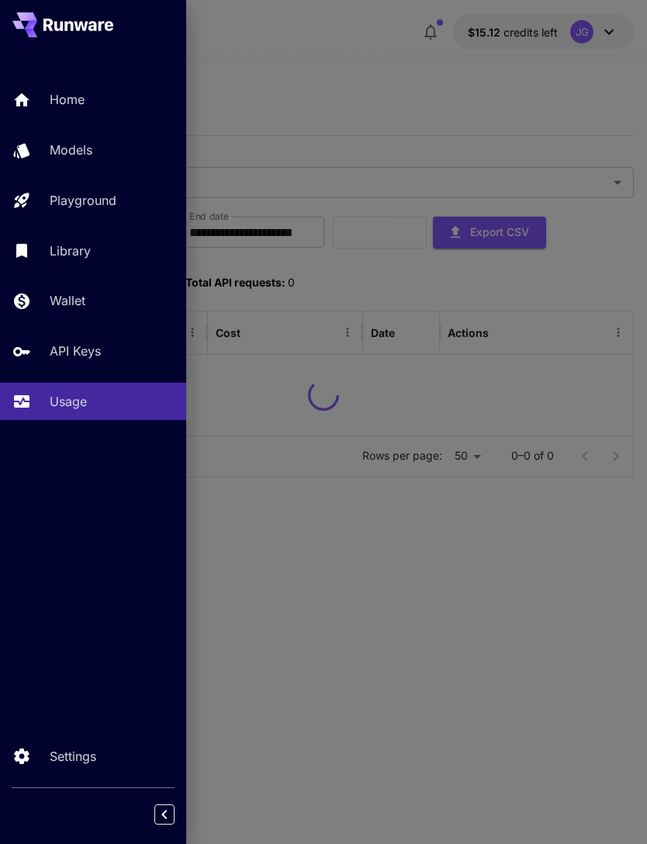
click at [373, 75] on div at bounding box center [323, 422] width 647 height 844
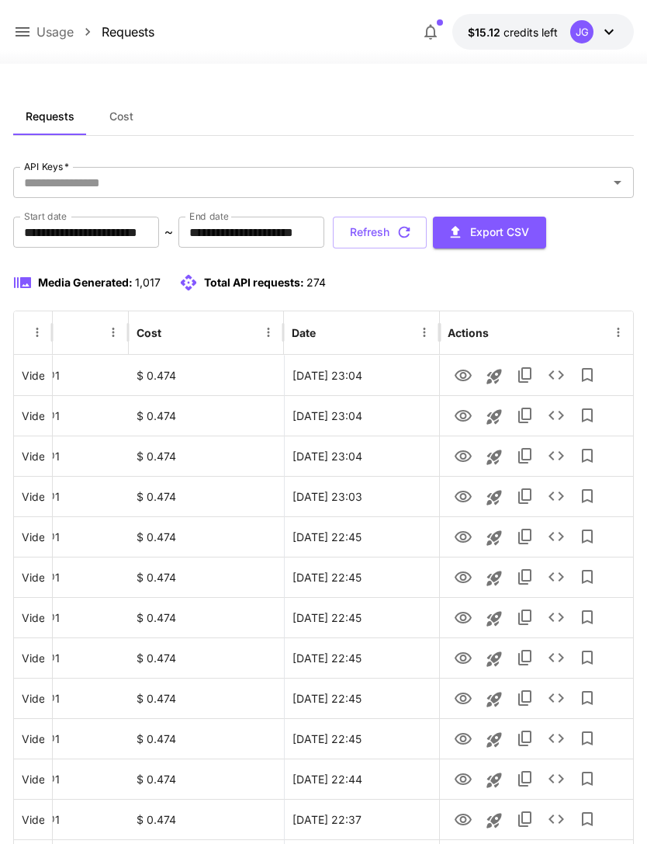
scroll to position [0, 79]
click at [427, 237] on button "Refresh" at bounding box center [380, 233] width 94 height 32
click at [24, 29] on icon at bounding box center [23, 31] width 14 height 9
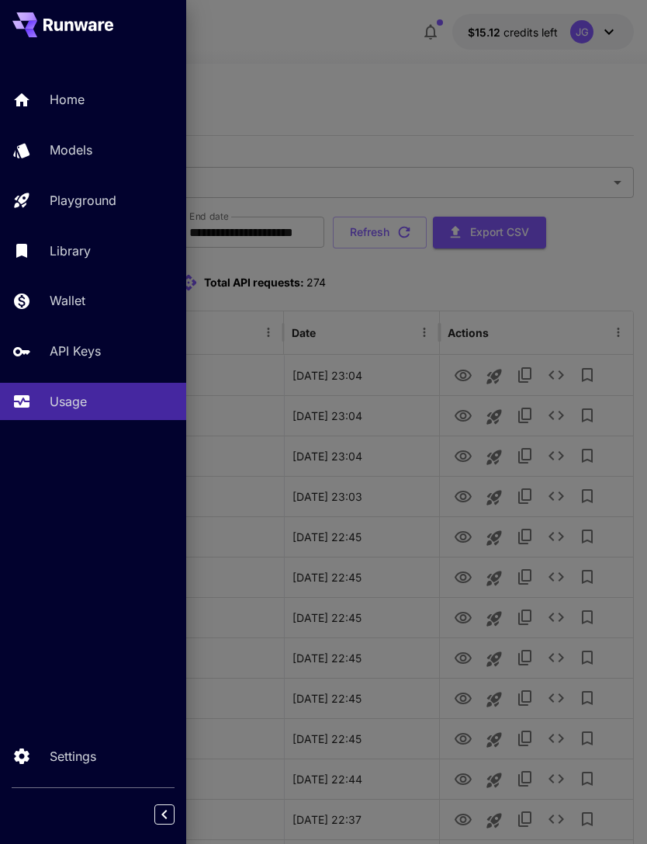
click at [99, 148] on div "Models" at bounding box center [112, 149] width 124 height 19
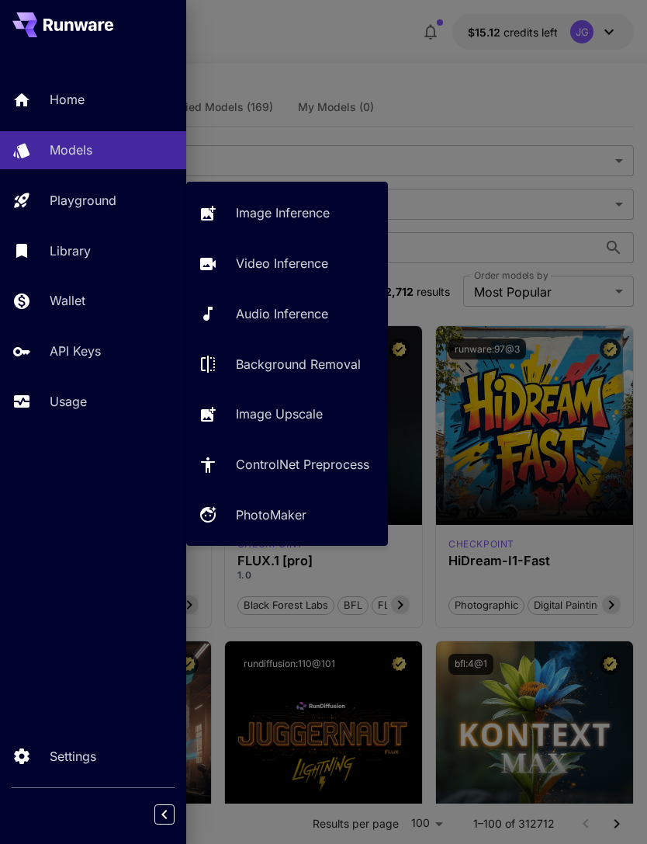
click at [299, 266] on p "Video Inference" at bounding box center [282, 263] width 92 height 19
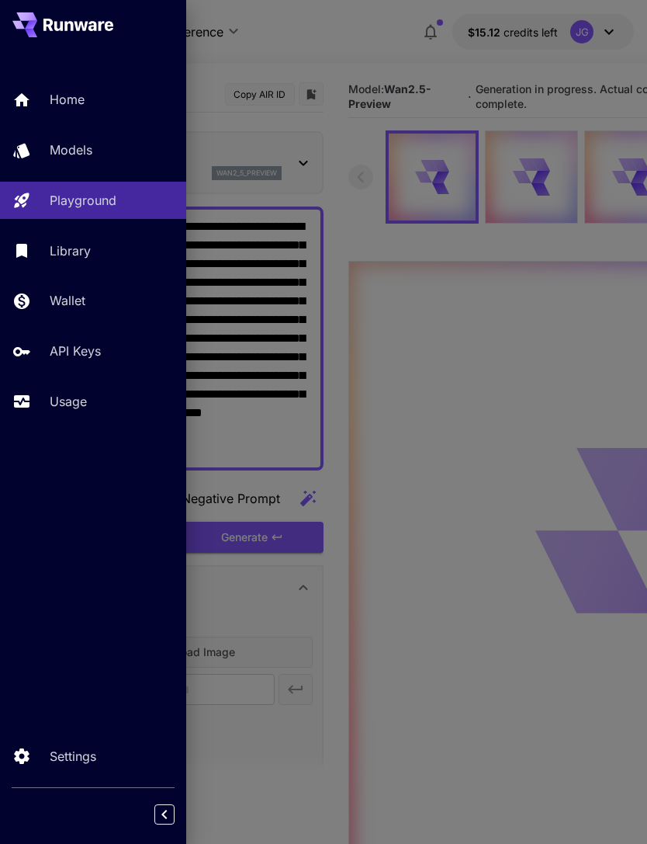
click at [372, 49] on div at bounding box center [323, 422] width 647 height 844
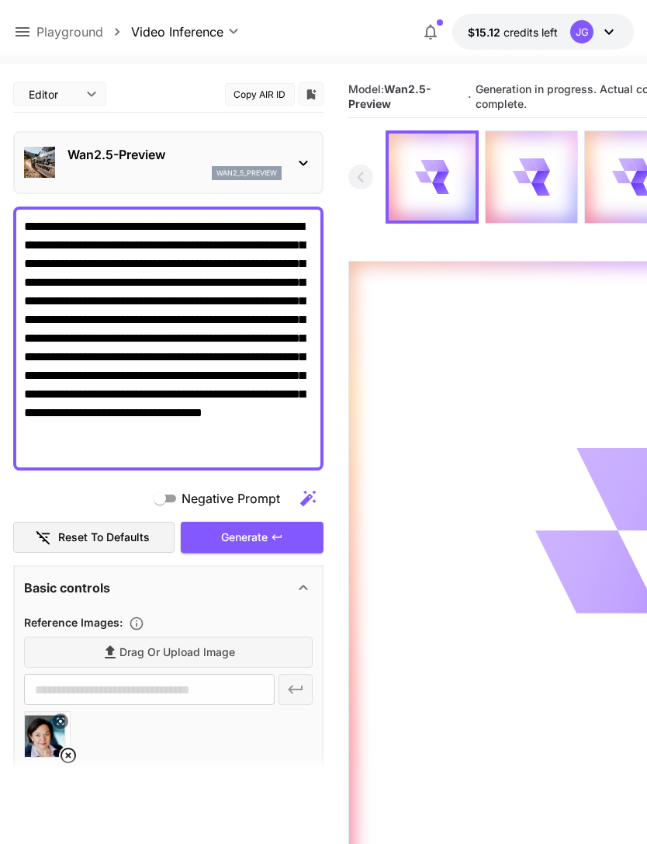
click at [36, 36] on p "Playground" at bounding box center [69, 32] width 67 height 19
type input "**********"
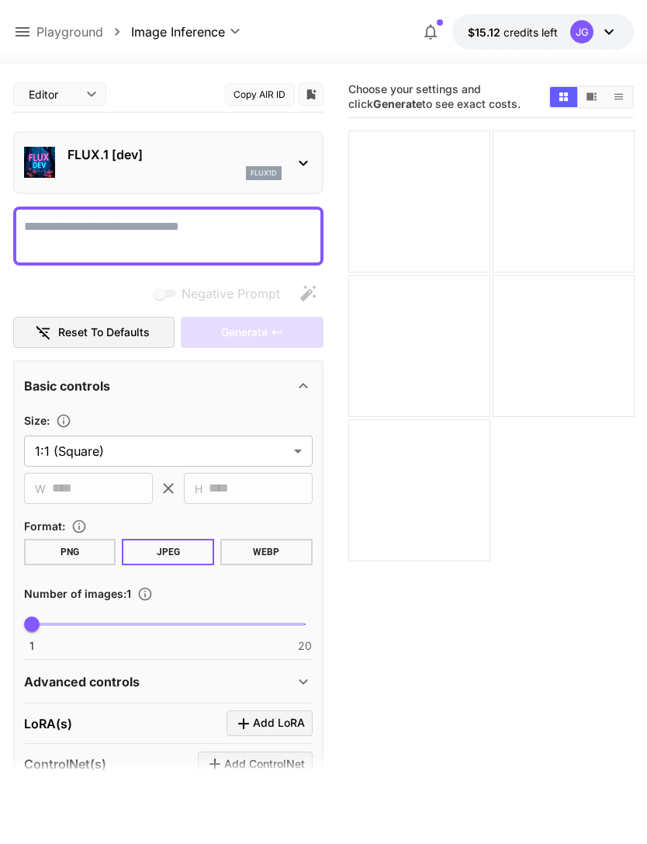
click at [31, 39] on icon at bounding box center [22, 32] width 19 height 19
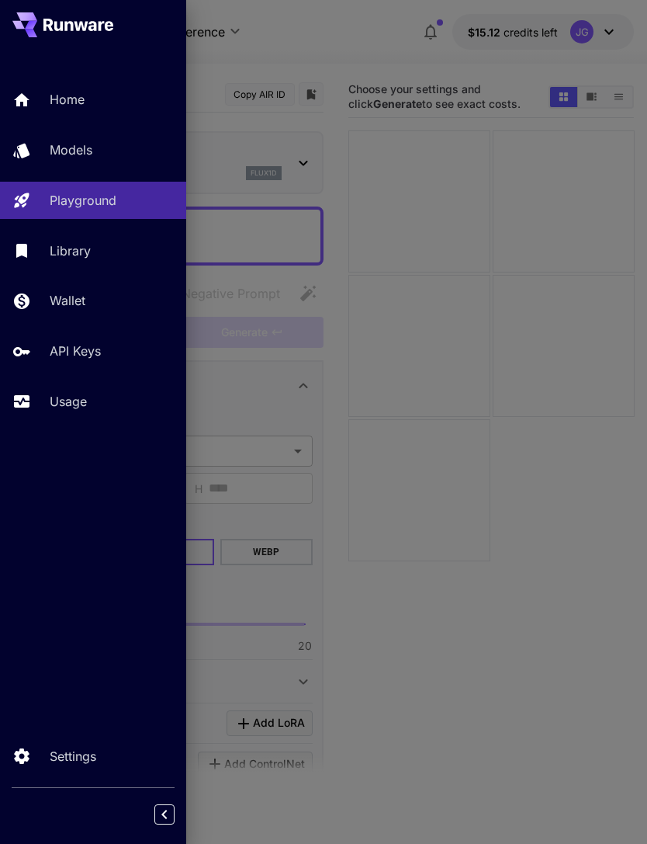
click at [96, 409] on div "Usage" at bounding box center [112, 401] width 124 height 19
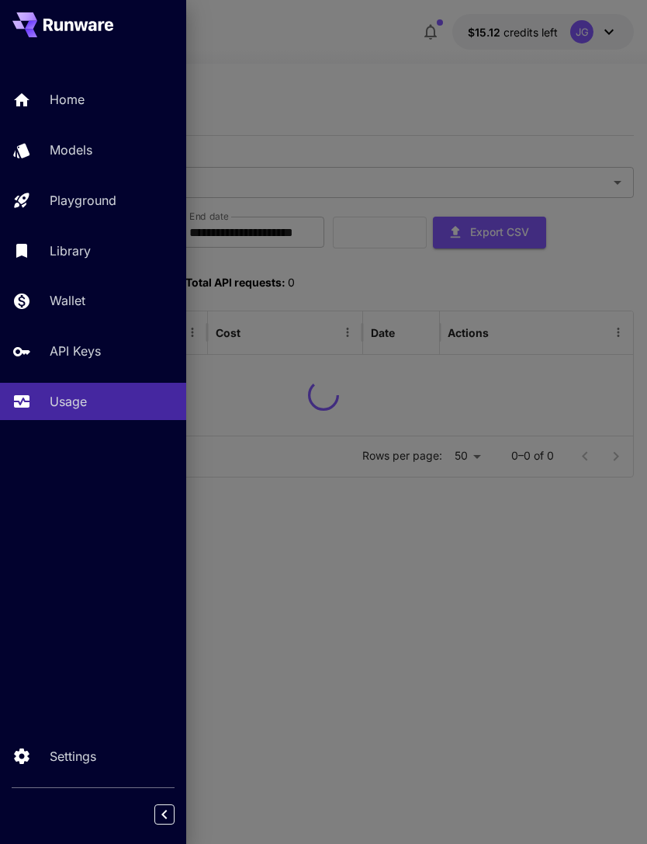
click at [363, 69] on div at bounding box center [323, 422] width 647 height 844
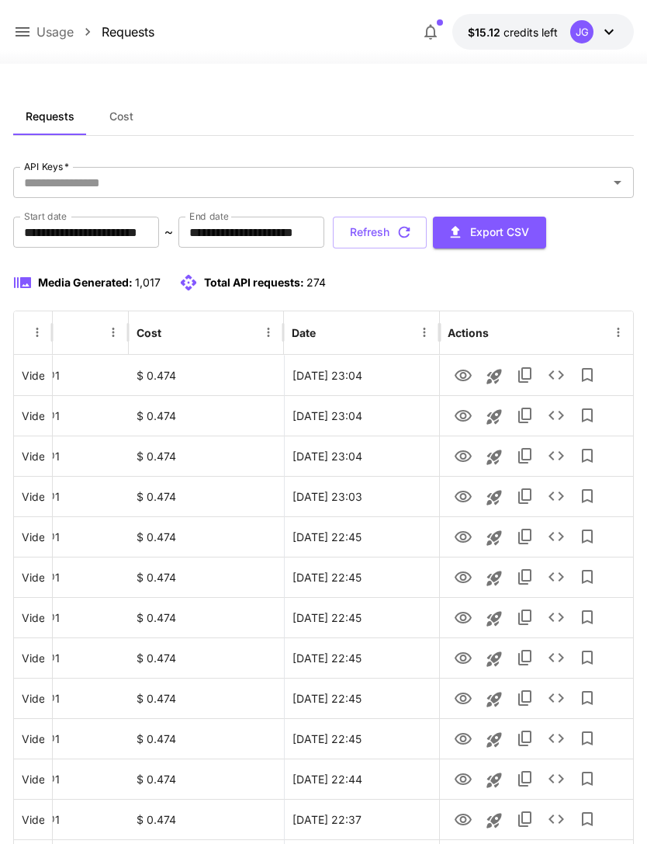
scroll to position [0, 79]
click at [427, 243] on button "Refresh" at bounding box center [380, 233] width 94 height 32
click at [427, 237] on button "Refresh" at bounding box center [380, 233] width 94 height 32
click at [457, 580] on icon "View" at bounding box center [463, 577] width 19 height 19
click at [463, 497] on icon "View" at bounding box center [463, 496] width 19 height 19
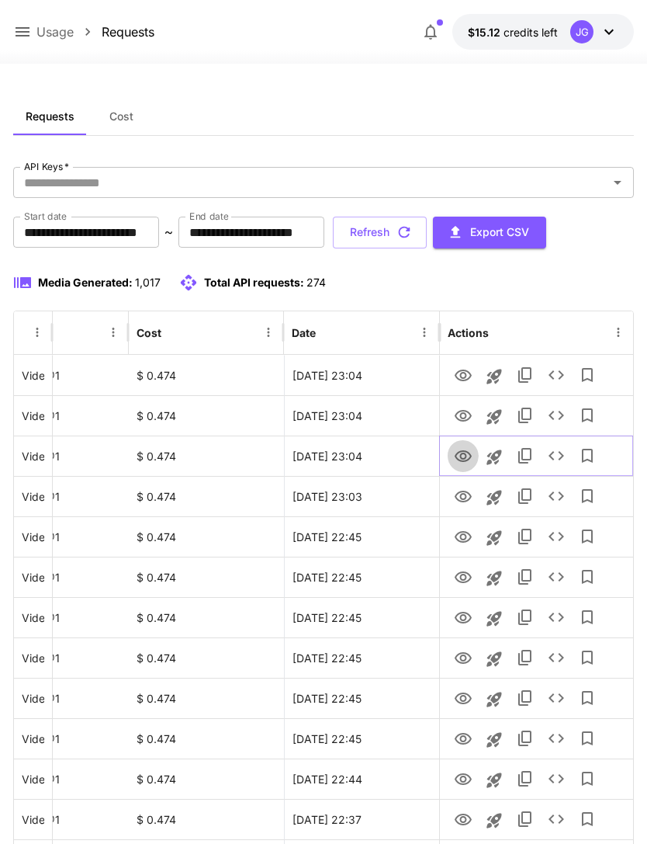
click at [461, 465] on icon "View" at bounding box center [463, 456] width 19 height 19
click at [460, 414] on icon "View" at bounding box center [463, 416] width 17 height 12
click at [463, 374] on icon "View" at bounding box center [463, 375] width 19 height 19
click at [427, 230] on button "Refresh" at bounding box center [380, 233] width 94 height 32
click at [465, 371] on icon "View" at bounding box center [463, 375] width 19 height 19
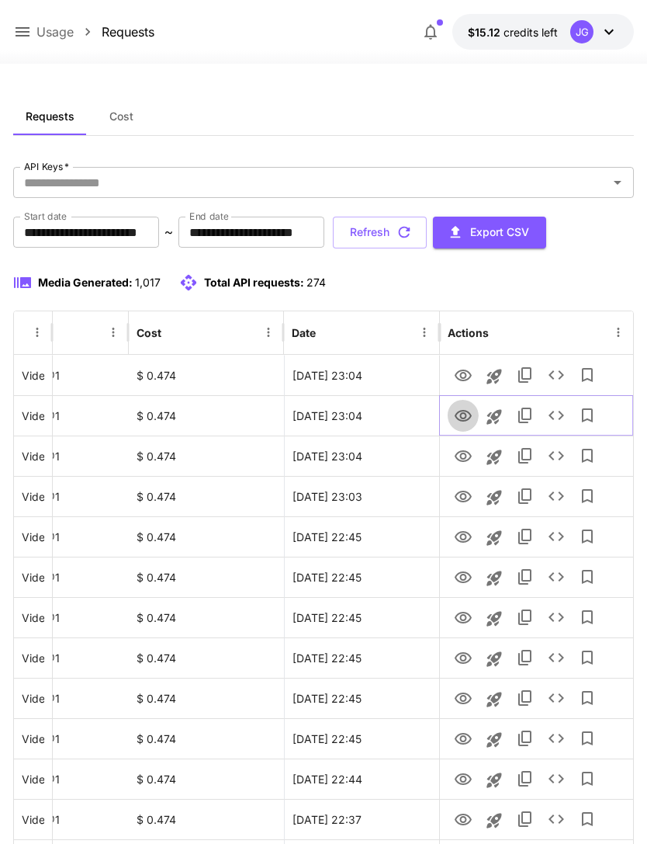
click at [467, 407] on icon "View" at bounding box center [463, 416] width 19 height 19
click at [463, 373] on icon "View" at bounding box center [463, 375] width 17 height 12
click at [413, 233] on icon "button" at bounding box center [404, 232] width 17 height 17
click at [23, 29] on icon at bounding box center [23, 31] width 14 height 9
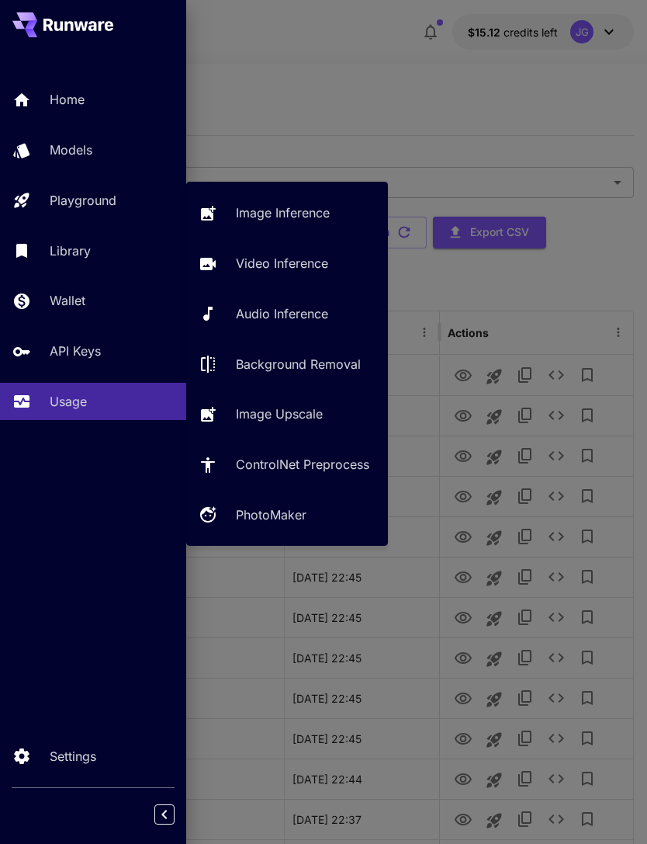
click at [288, 262] on p "Video Inference" at bounding box center [282, 263] width 92 height 19
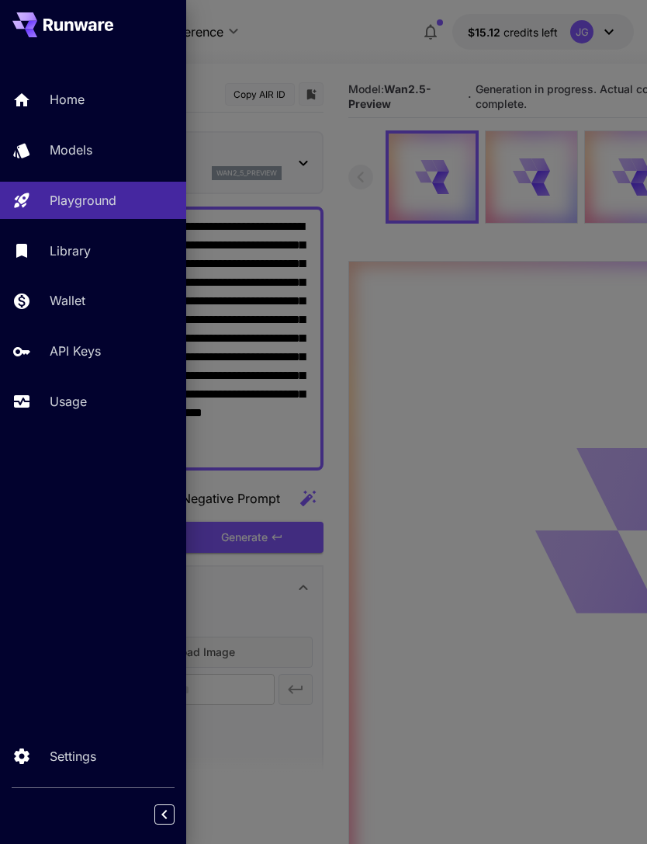
click at [328, 36] on div at bounding box center [323, 422] width 647 height 844
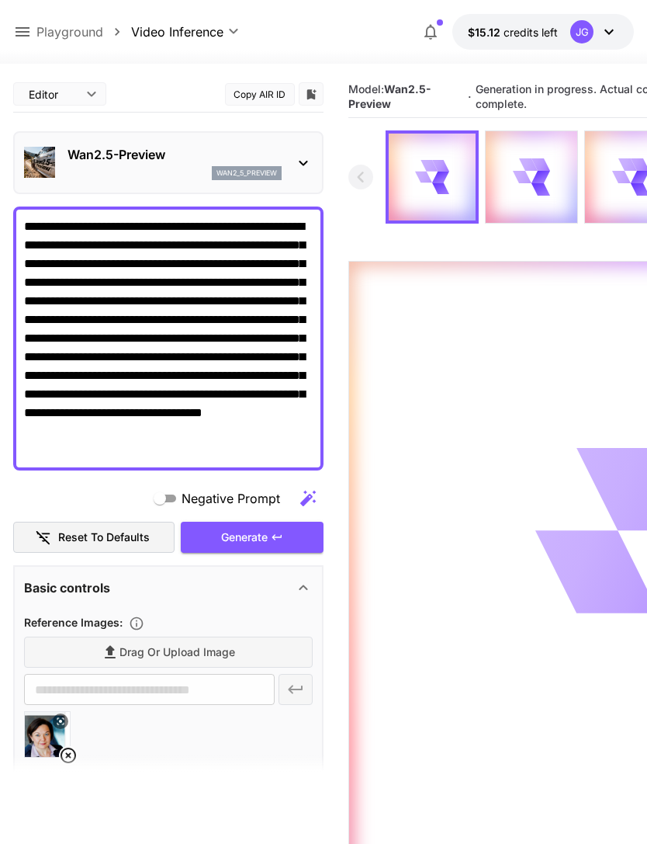
click at [26, 25] on icon at bounding box center [22, 32] width 19 height 19
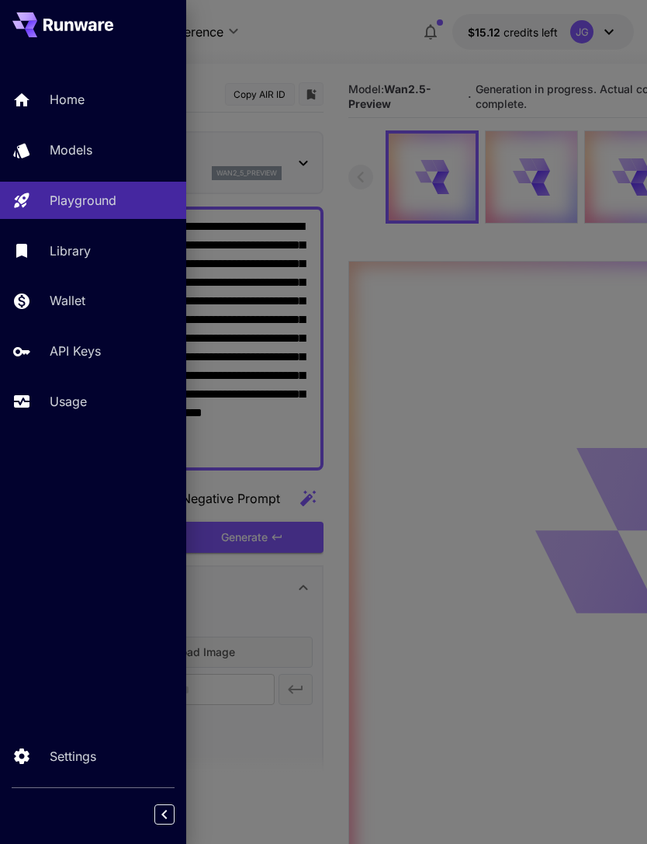
click at [81, 404] on p "Usage" at bounding box center [68, 401] width 37 height 19
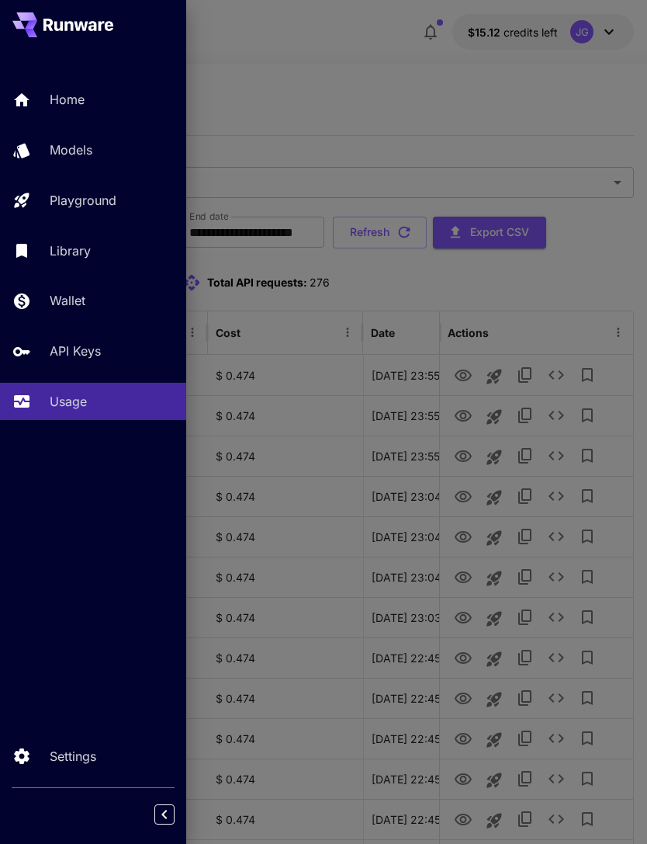
click at [359, 70] on div at bounding box center [323, 422] width 647 height 844
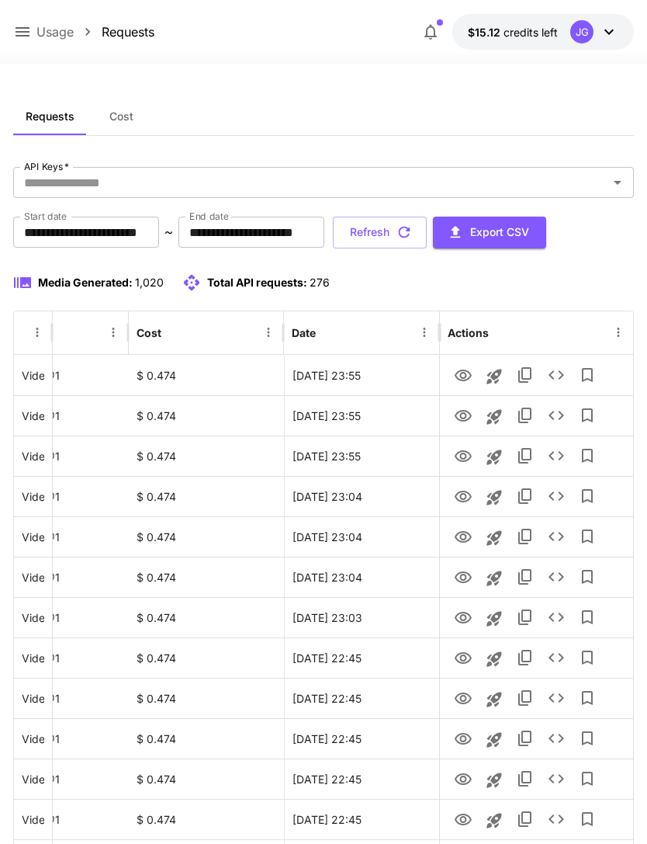
scroll to position [0, 79]
click at [463, 456] on icon "View" at bounding box center [463, 456] width 19 height 19
click at [466, 409] on icon "View" at bounding box center [463, 416] width 19 height 19
click at [465, 456] on icon "View" at bounding box center [463, 456] width 17 height 12
click at [468, 370] on icon "View" at bounding box center [463, 375] width 19 height 19
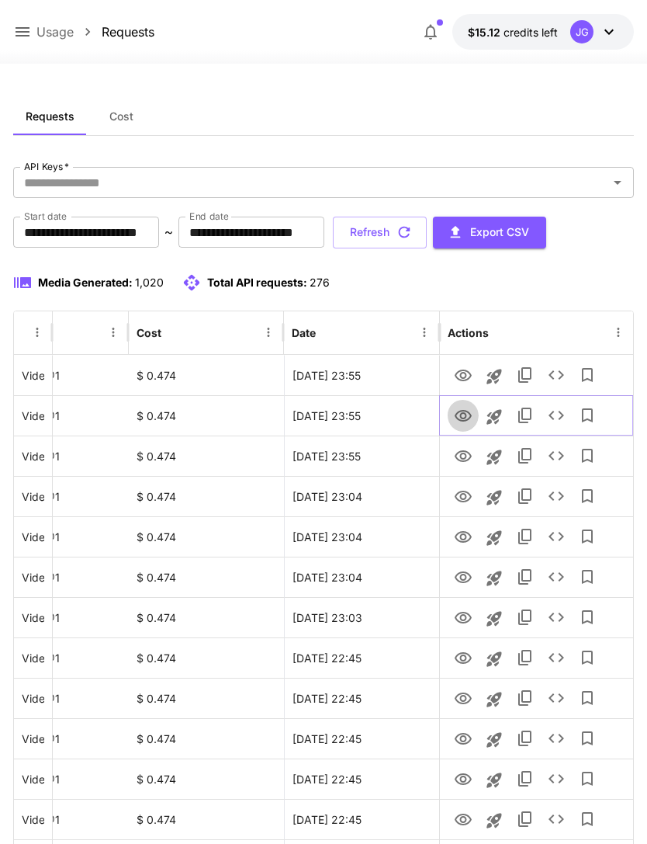
click at [463, 421] on icon "View" at bounding box center [463, 416] width 19 height 19
click at [463, 454] on icon "View" at bounding box center [463, 456] width 19 height 19
click at [463, 416] on icon "View" at bounding box center [463, 416] width 19 height 19
click at [427, 230] on button "Refresh" at bounding box center [380, 233] width 94 height 32
click at [461, 614] on icon "View" at bounding box center [463, 617] width 19 height 19
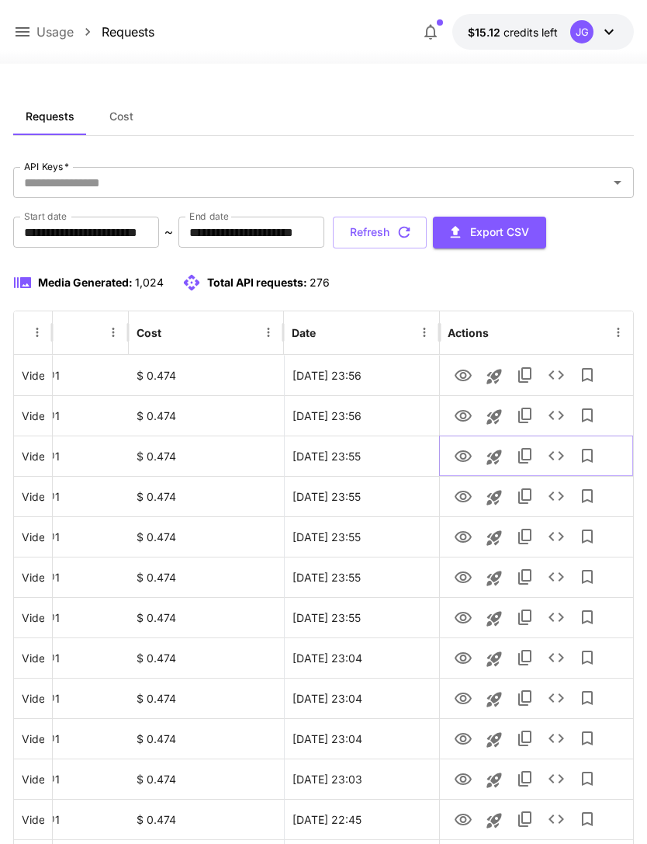
click at [463, 456] on icon "View" at bounding box center [463, 456] width 19 height 19
click at [467, 493] on icon "View" at bounding box center [463, 496] width 19 height 19
click at [427, 228] on button "Refresh" at bounding box center [380, 233] width 94 height 32
click at [469, 373] on icon "View" at bounding box center [463, 375] width 17 height 12
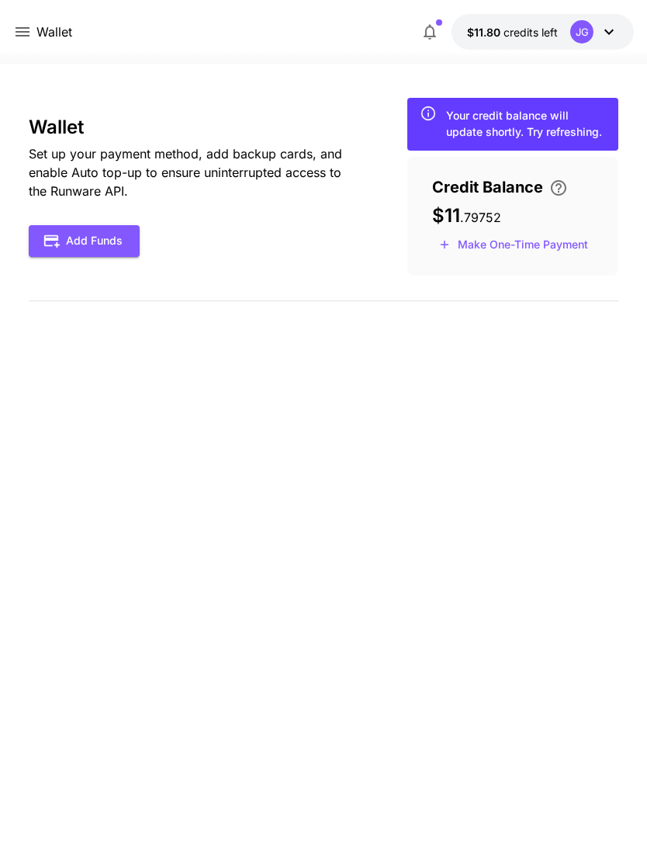
click at [24, 36] on icon at bounding box center [23, 31] width 14 height 9
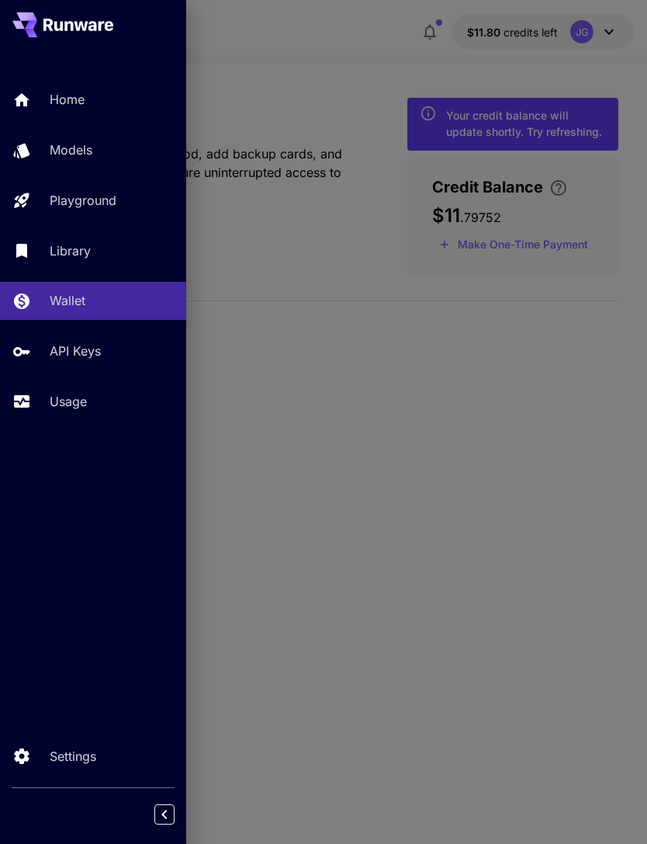
click at [75, 406] on p "Usage" at bounding box center [68, 401] width 37 height 19
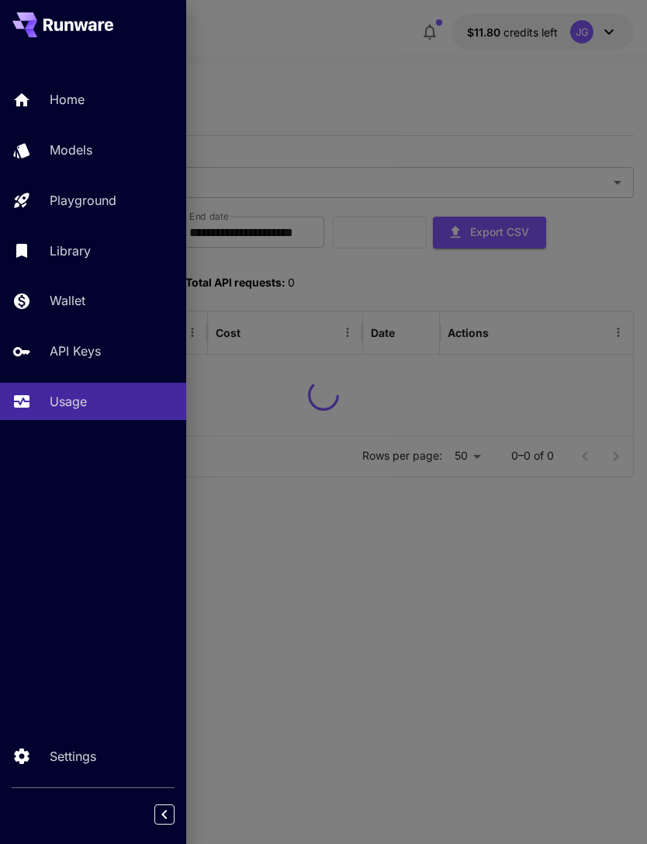
click at [385, 65] on div at bounding box center [323, 422] width 647 height 844
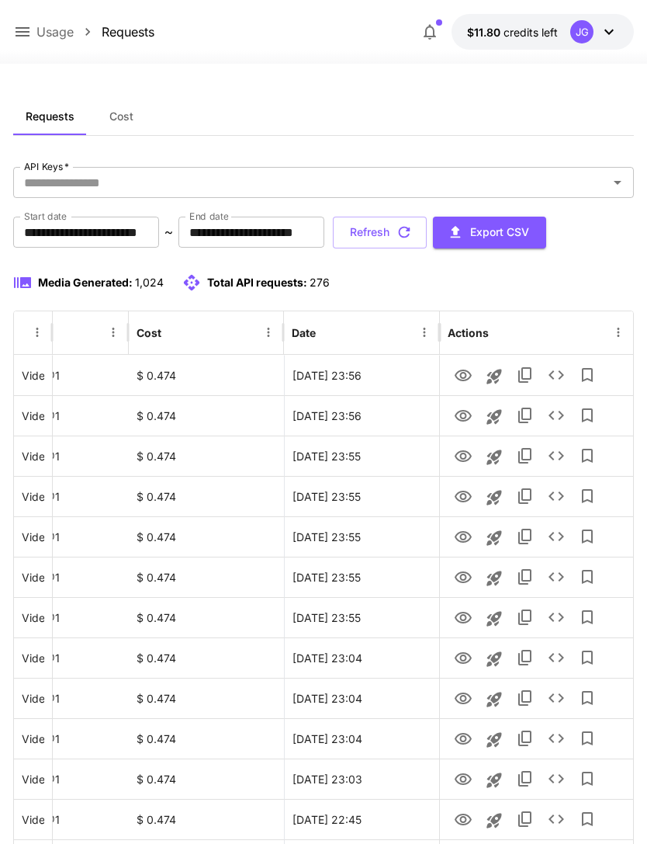
scroll to position [0, 79]
click at [460, 376] on icon "View" at bounding box center [463, 375] width 17 height 12
click at [463, 412] on icon "View" at bounding box center [463, 416] width 17 height 12
click at [463, 454] on icon "View" at bounding box center [463, 456] width 19 height 19
click at [457, 500] on icon "View" at bounding box center [463, 496] width 19 height 19
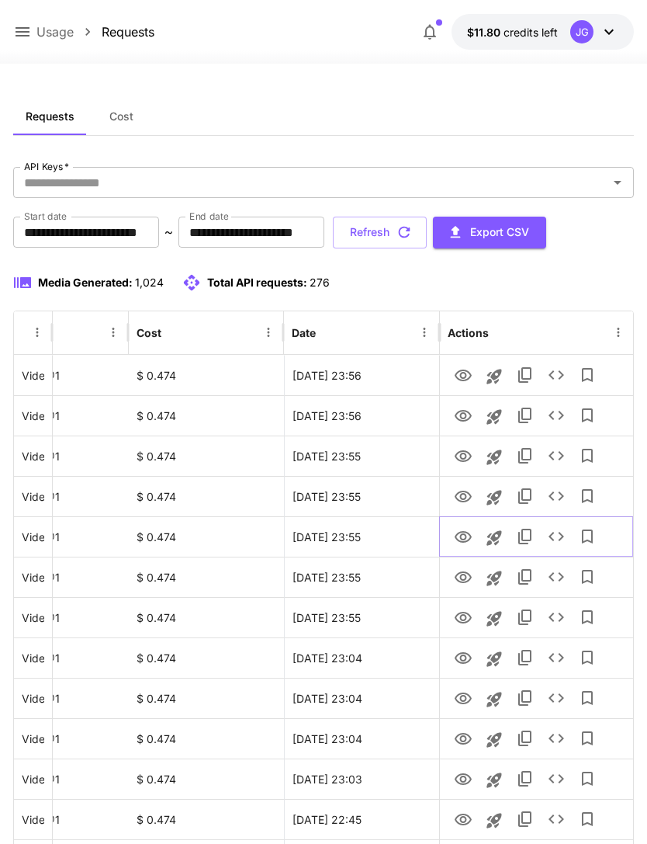
click at [460, 537] on icon "View" at bounding box center [463, 537] width 17 height 12
click at [457, 573] on icon "View" at bounding box center [463, 577] width 17 height 12
click at [466, 612] on icon "View" at bounding box center [463, 617] width 19 height 19
click at [459, 653] on icon "View" at bounding box center [463, 658] width 17 height 12
click at [459, 694] on icon "View" at bounding box center [463, 698] width 17 height 12
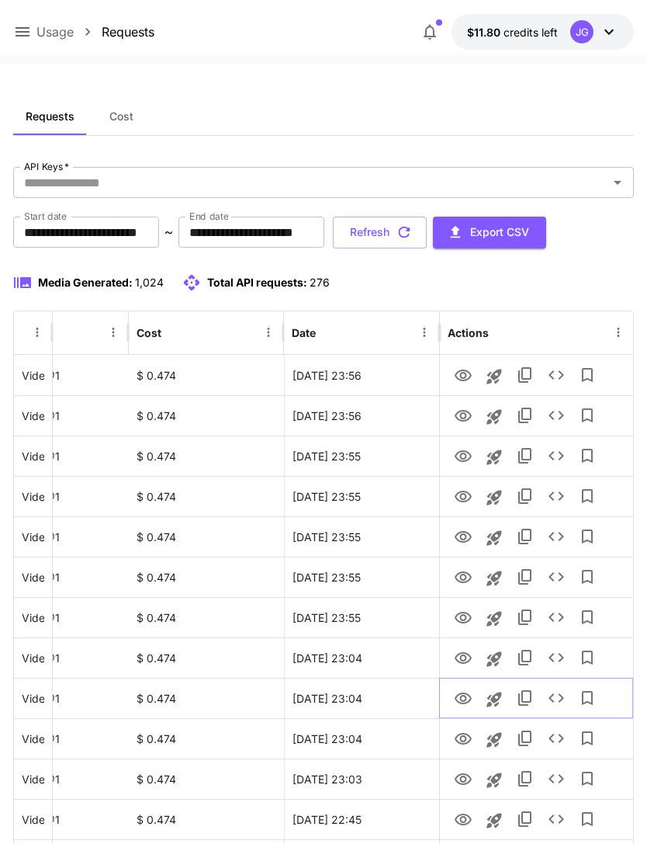
click at [500, 696] on icon "Launch in playground" at bounding box center [494, 698] width 15 height 15
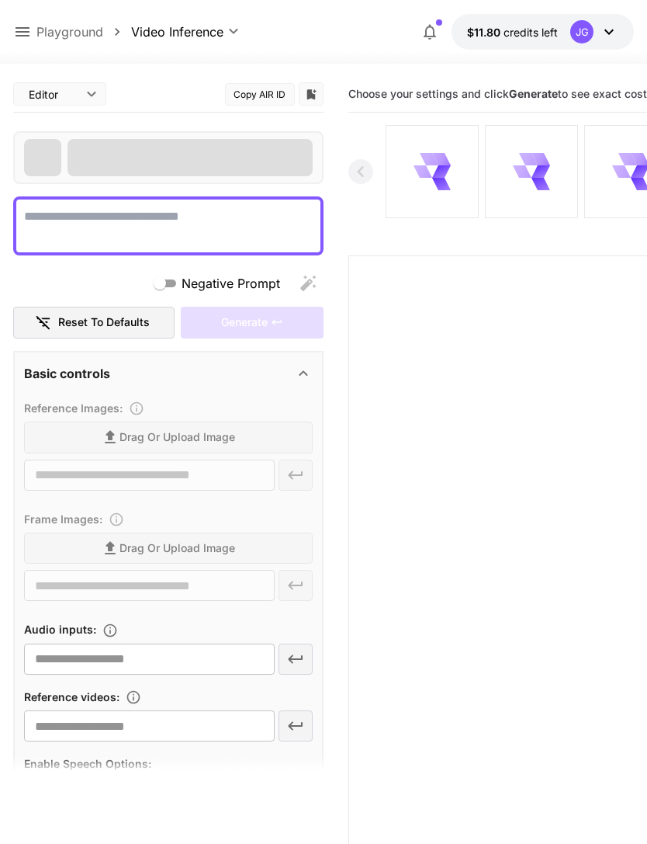
type textarea "**********"
type input "**********"
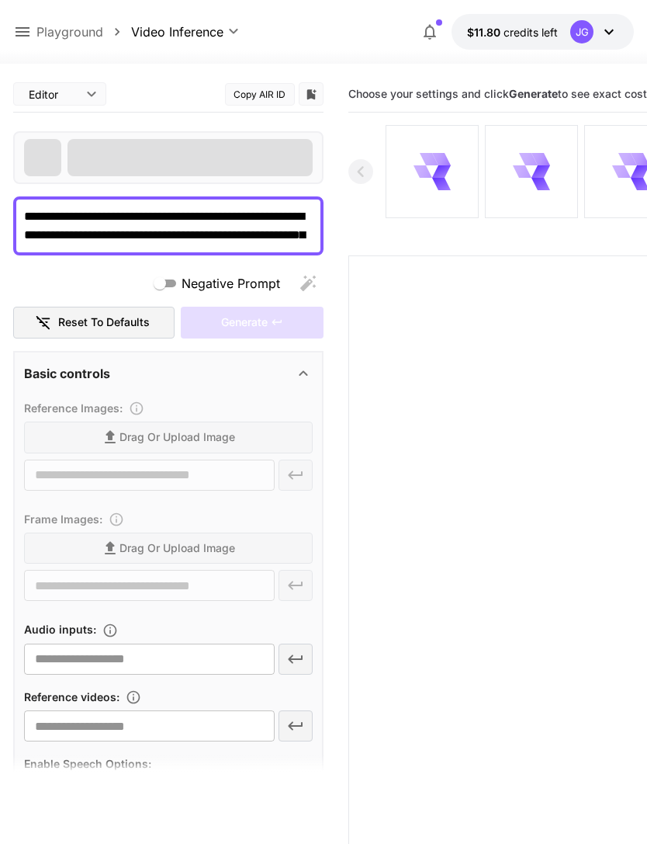
type input "***"
type input "*"
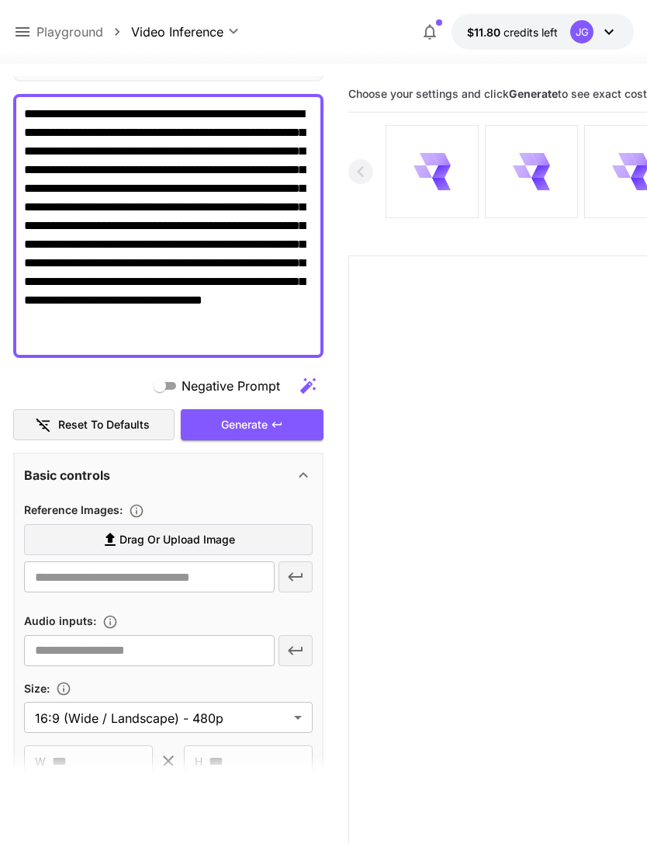
scroll to position [158, 0]
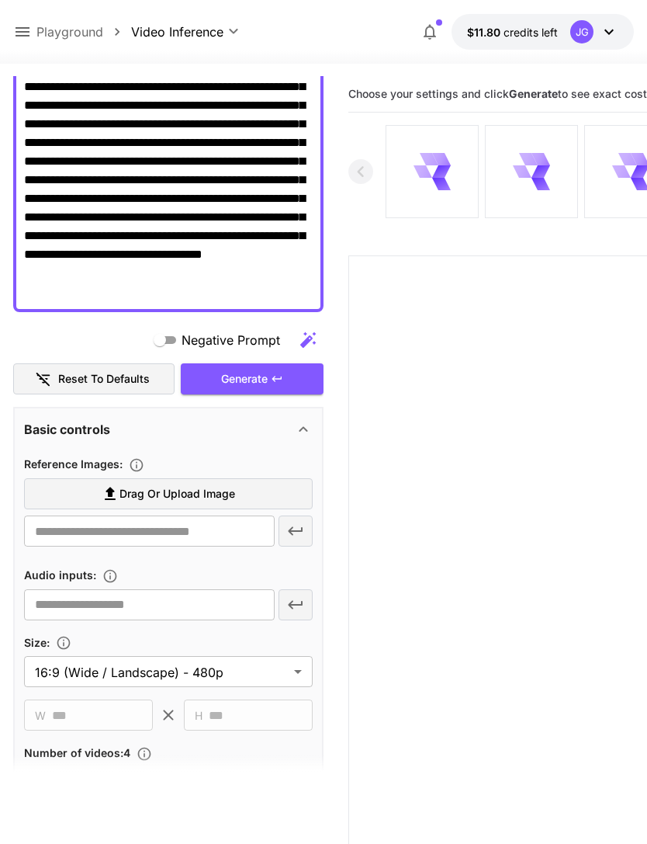
click at [227, 495] on span "Drag or upload image" at bounding box center [178, 493] width 116 height 19
click at [0, 0] on input "Drag or upload image" at bounding box center [0, 0] width 0 height 0
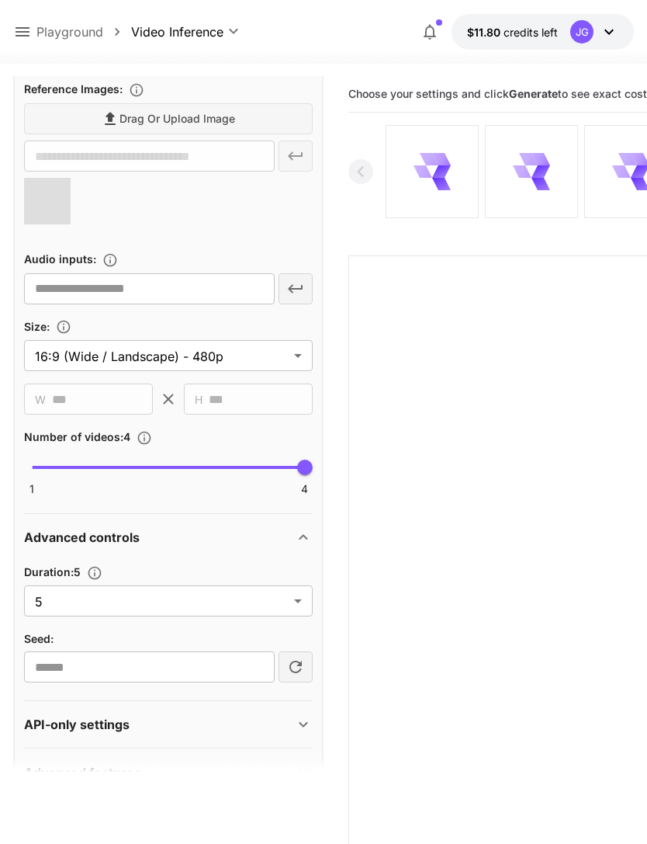
scroll to position [533, 0]
click at [285, 601] on body "**********" at bounding box center [323, 483] width 647 height 966
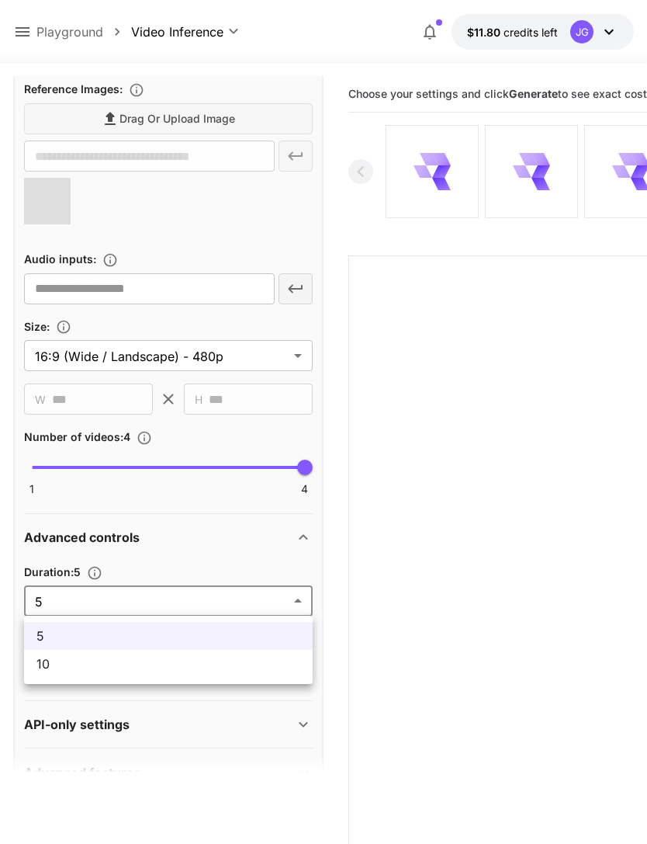
click at [240, 666] on span "10" at bounding box center [168, 663] width 264 height 19
type input "**"
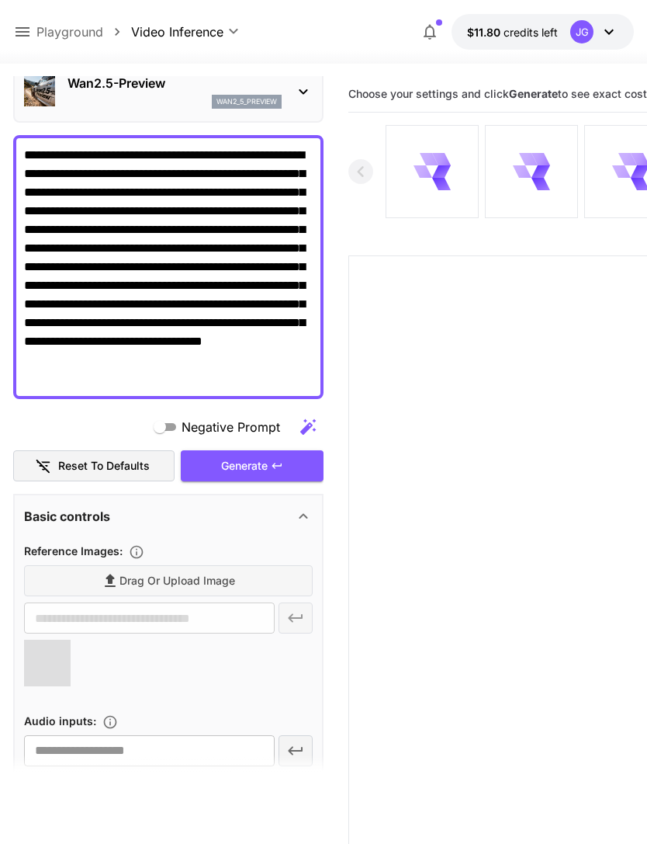
scroll to position [68, 0]
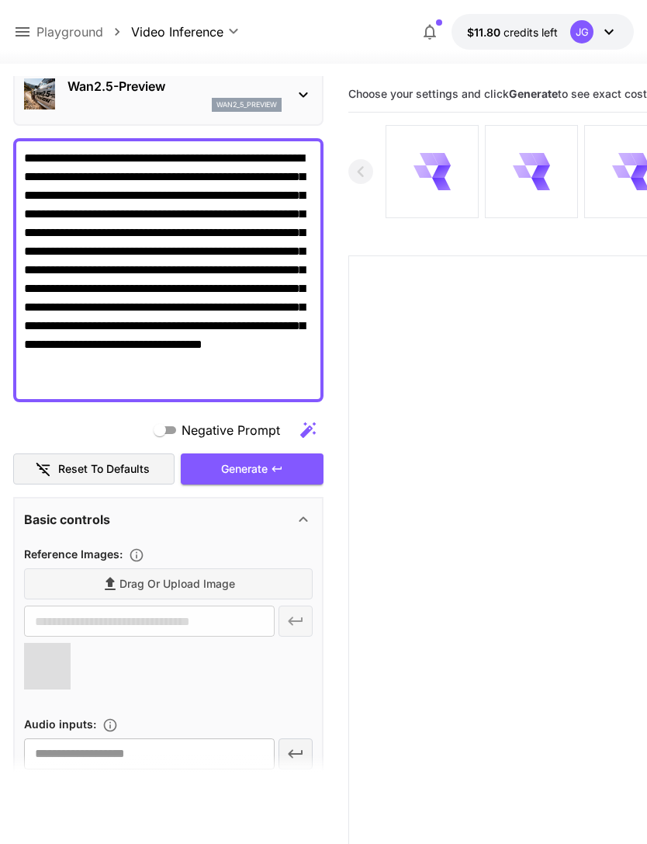
type input "**********"
click at [262, 468] on div "Generate" at bounding box center [252, 469] width 143 height 32
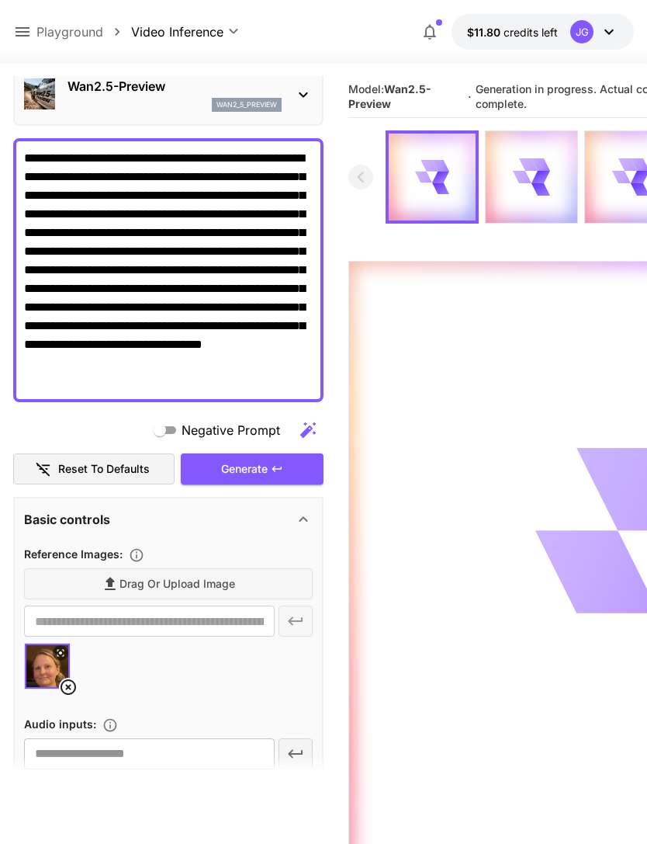
click at [31, 25] on icon at bounding box center [22, 32] width 19 height 19
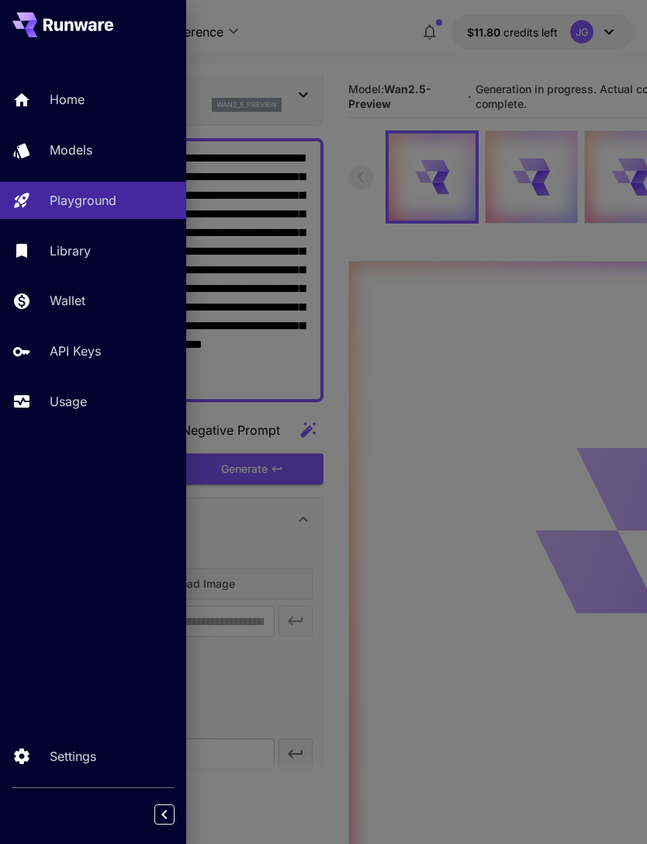
click at [80, 405] on p "Usage" at bounding box center [68, 401] width 37 height 19
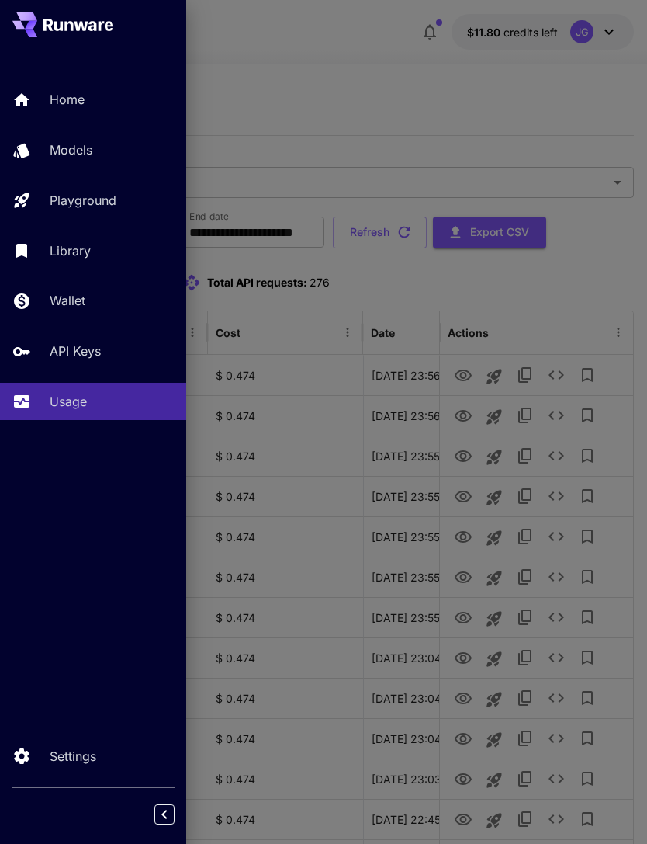
click at [428, 89] on div at bounding box center [323, 422] width 647 height 844
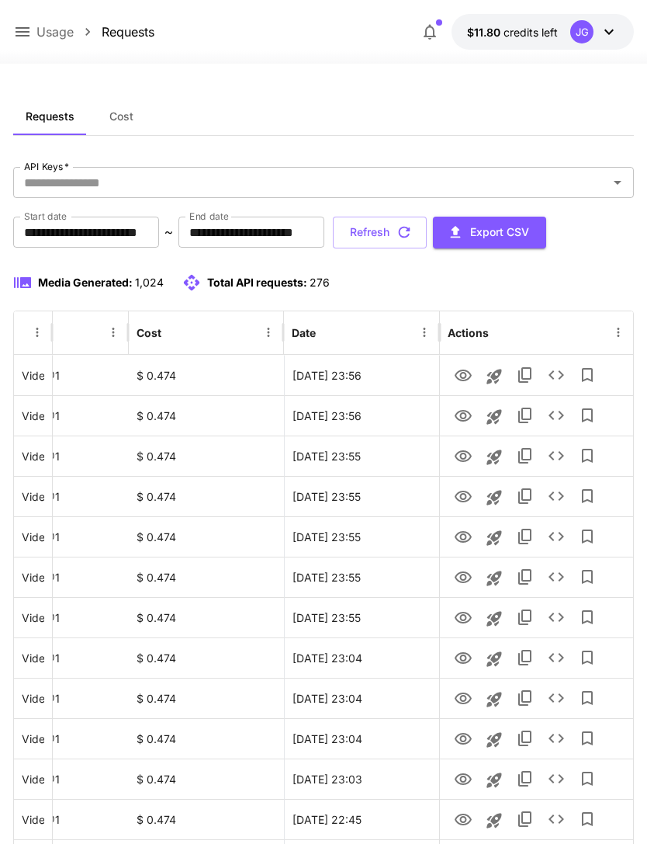
scroll to position [0, 79]
click at [413, 231] on icon "button" at bounding box center [404, 232] width 17 height 17
click at [463, 372] on icon "View" at bounding box center [463, 375] width 17 height 12
click at [458, 418] on icon "View" at bounding box center [463, 416] width 17 height 12
click at [457, 459] on icon "View" at bounding box center [463, 456] width 19 height 19
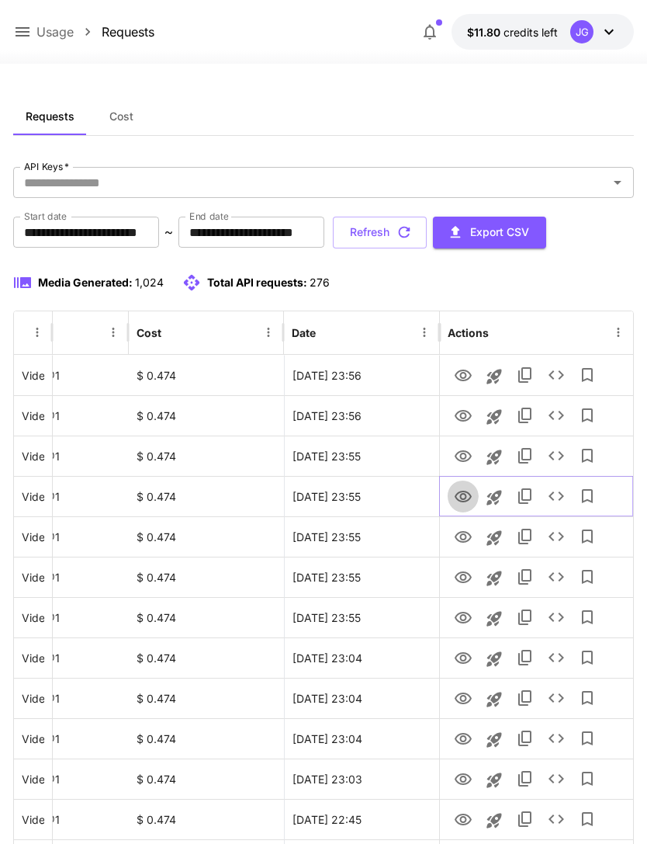
click at [460, 503] on icon "View" at bounding box center [463, 496] width 19 height 19
click at [458, 539] on icon "View" at bounding box center [463, 537] width 17 height 12
click at [413, 230] on icon "button" at bounding box center [404, 232] width 17 height 17
click at [413, 228] on icon "button" at bounding box center [404, 232] width 17 height 17
click at [427, 230] on button "Refresh" at bounding box center [380, 233] width 94 height 32
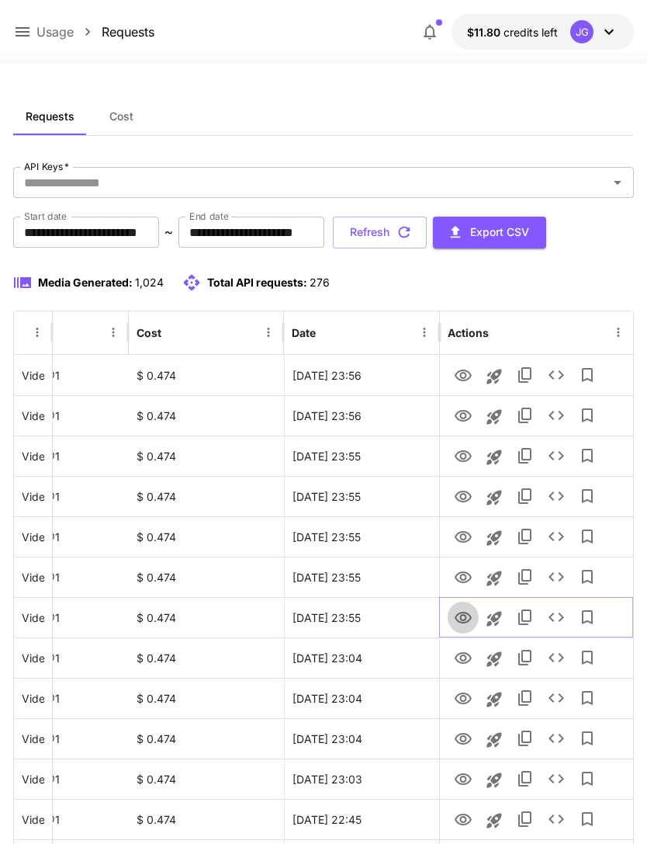
click at [456, 620] on icon "View" at bounding box center [463, 617] width 19 height 19
click at [461, 579] on icon "View" at bounding box center [463, 577] width 17 height 12
